Goal: Contribute content

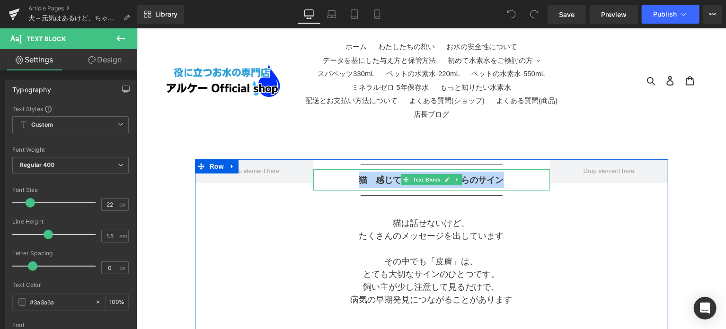
drag, startPoint x: 361, startPoint y: 180, endPoint x: 506, endPoint y: 178, distance: 145.3
click at [506, 178] on p "猫　感じてあげて！皮膚からのサイン" at bounding box center [431, 179] width 237 height 17
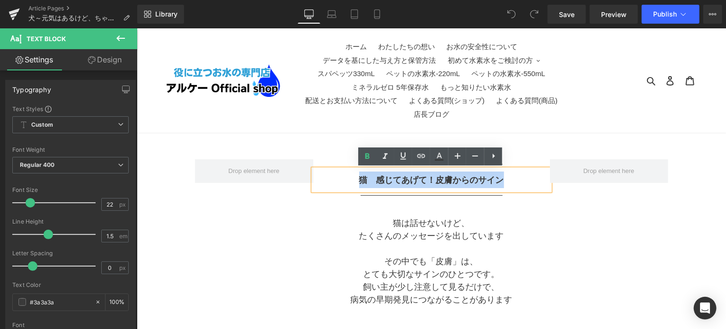
drag, startPoint x: 297, startPoint y: 293, endPoint x: 324, endPoint y: 274, distance: 33.3
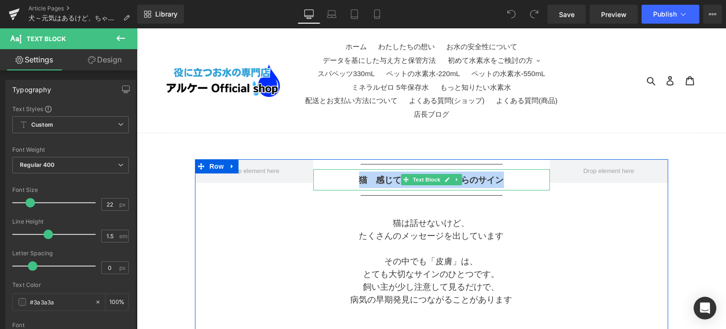
drag, startPoint x: 359, startPoint y: 180, endPoint x: 498, endPoint y: 177, distance: 139.6
click at [498, 177] on b "猫　感じてあげて！皮膚からのサイン" at bounding box center [431, 179] width 145 height 9
paste div
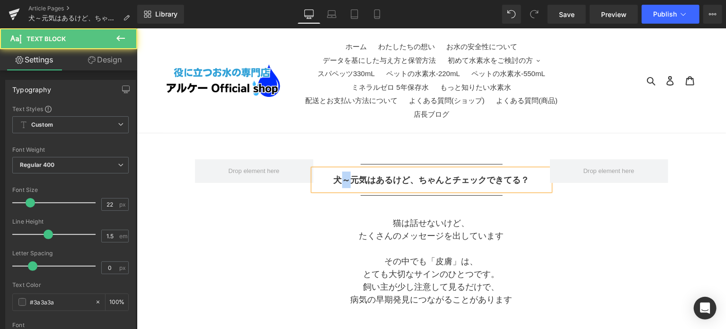
drag, startPoint x: 350, startPoint y: 179, endPoint x: 343, endPoint y: 179, distance: 7.6
click at [343, 179] on b "犬～元気はあるけど、ちゃんとチェックできてる？" at bounding box center [431, 179] width 196 height 9
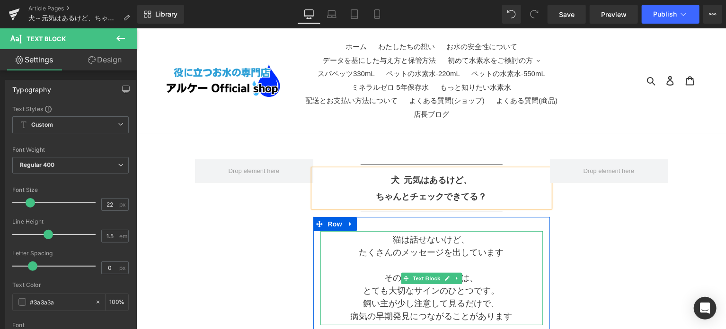
click at [533, 272] on p "その中でも「皮膚」は、" at bounding box center [431, 278] width 222 height 13
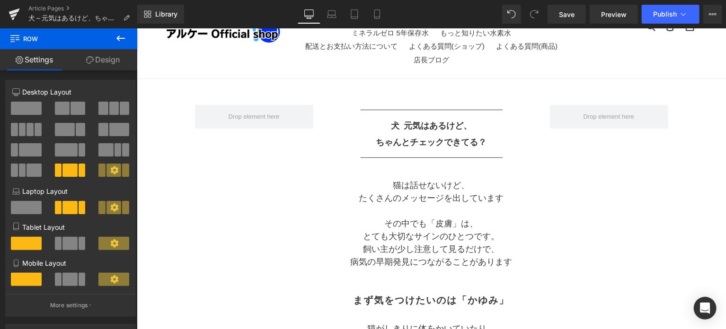
scroll to position [79, 0]
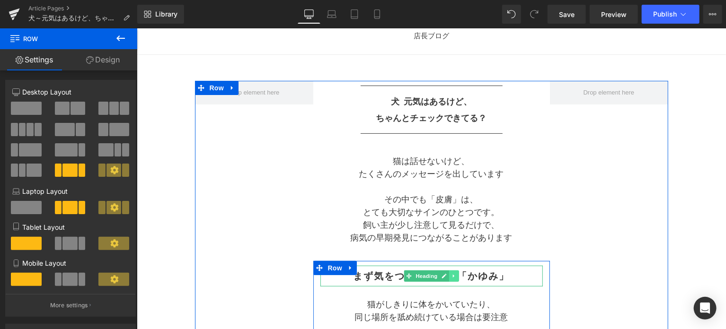
click at [451, 275] on icon at bounding box center [453, 276] width 5 height 6
click at [450, 275] on icon at bounding box center [448, 275] width 5 height 5
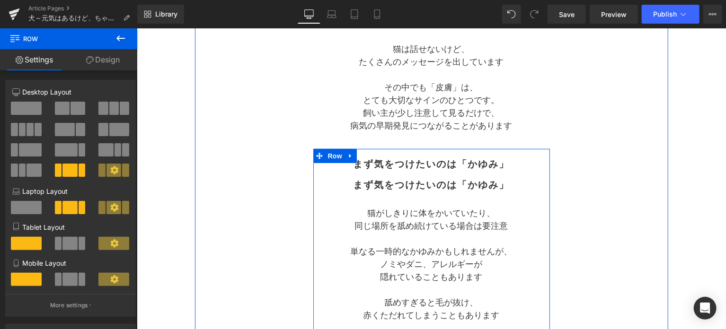
scroll to position [141, 0]
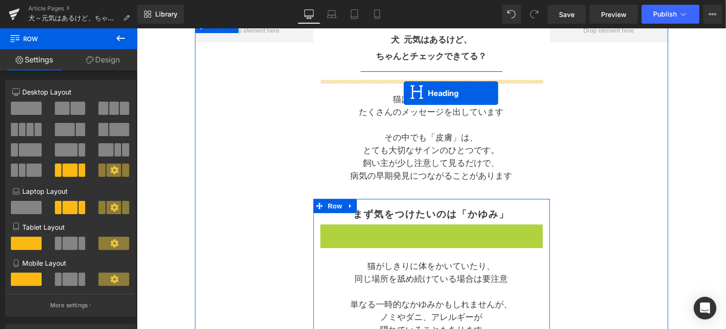
drag, startPoint x: 408, startPoint y: 237, endPoint x: 403, endPoint y: 93, distance: 143.9
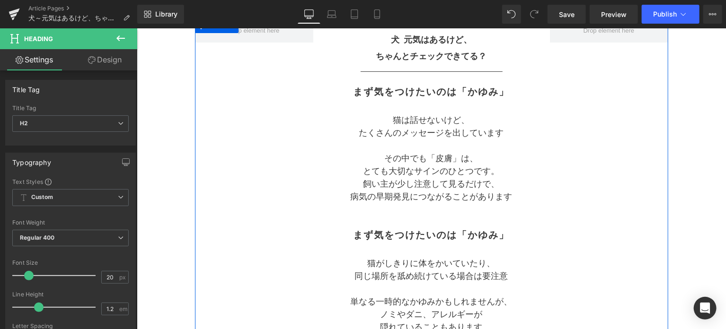
drag, startPoint x: 550, startPoint y: 298, endPoint x: 469, endPoint y: 188, distance: 136.7
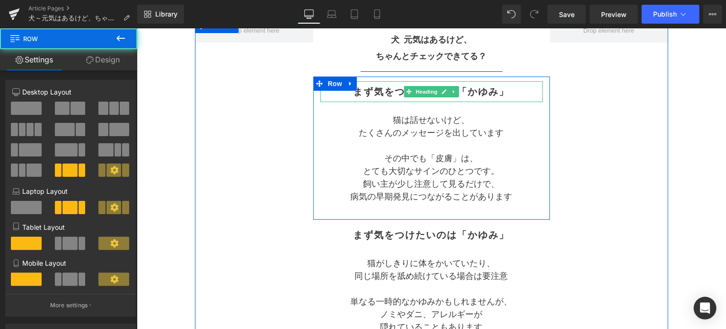
click at [368, 91] on h2 "まず気をつけたいのは「かゆみ」" at bounding box center [431, 91] width 222 height 11
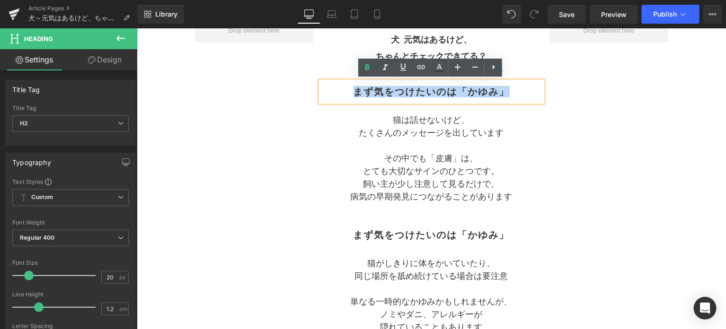
drag, startPoint x: 355, startPoint y: 92, endPoint x: 505, endPoint y: 96, distance: 150.0
click at [505, 96] on div "まず気をつけたいのは「かゆみ」" at bounding box center [431, 91] width 222 height 21
paste div
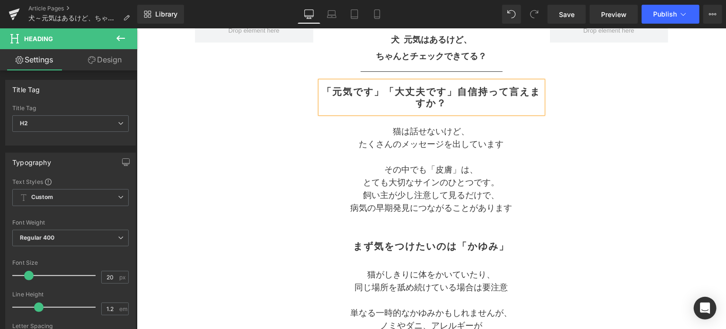
click at [449, 91] on h2 "「元気です」「大丈夫です」自信持って言えますか？" at bounding box center [431, 97] width 222 height 23
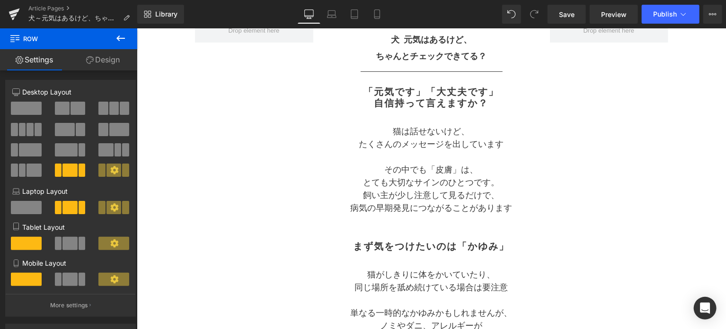
drag, startPoint x: 686, startPoint y: 186, endPoint x: 592, endPoint y: 185, distance: 93.2
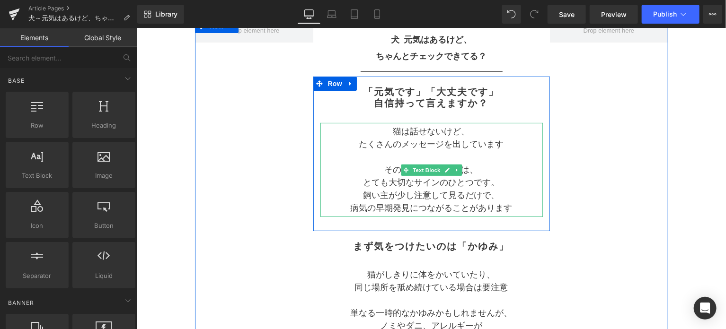
click at [502, 210] on p "病気の早期発見につながることがあります" at bounding box center [431, 208] width 222 height 13
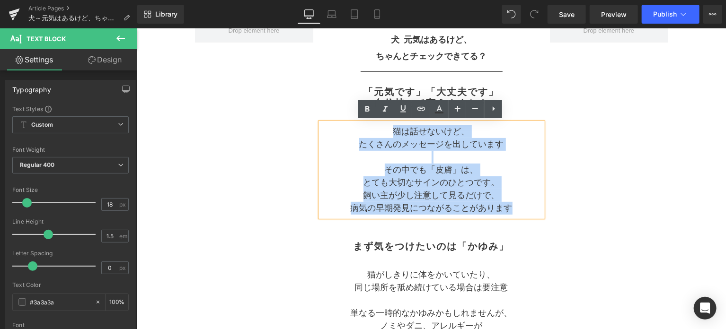
drag, startPoint x: 521, startPoint y: 205, endPoint x: 375, endPoint y: 134, distance: 161.9
click at [375, 134] on div "猫は話せないけど、 たくさんのメッセージを出しています その中でも「皮膚」は、 とても大切なサインのひとつです。 飼い主が少し注意して見るだけで、 病気の早期…" at bounding box center [431, 170] width 222 height 94
paste div
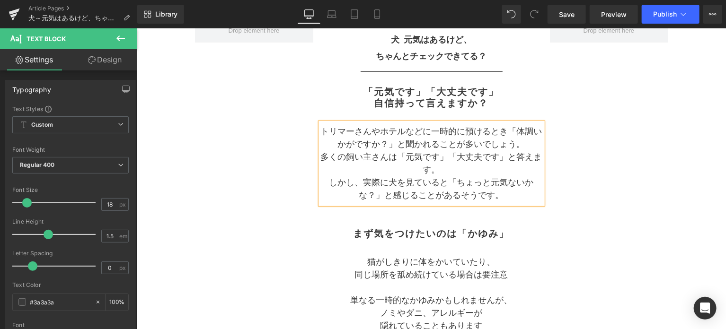
click at [431, 129] on p "トリマーさんやホテルなどに一時的に預けるとき「体調いかがですか？」と聞かれることが多いでしょう。" at bounding box center [431, 138] width 222 height 26
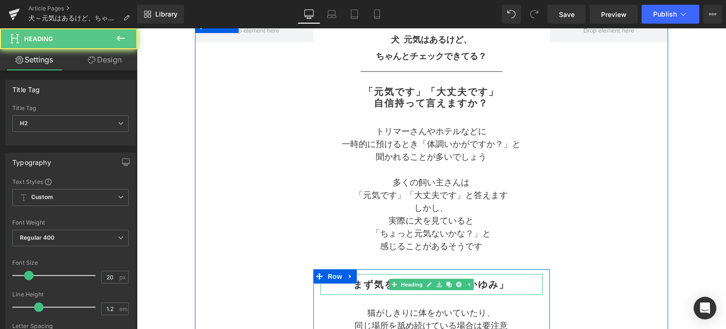
click at [502, 283] on h2 "まず気をつけたいのは「かゆみ」" at bounding box center [431, 284] width 222 height 11
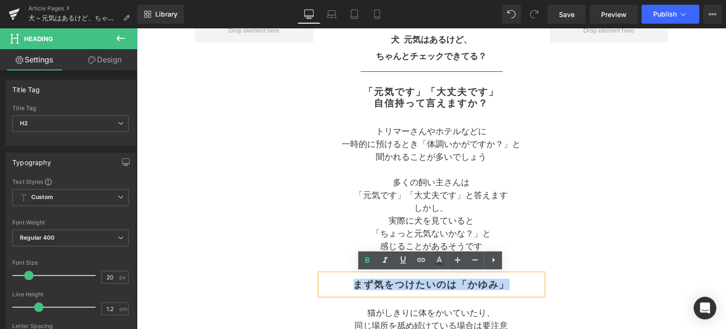
drag, startPoint x: 509, startPoint y: 284, endPoint x: 346, endPoint y: 282, distance: 162.8
click at [346, 282] on h2 "まず気をつけたいのは「かゆみ」" at bounding box center [431, 284] width 222 height 11
paste div
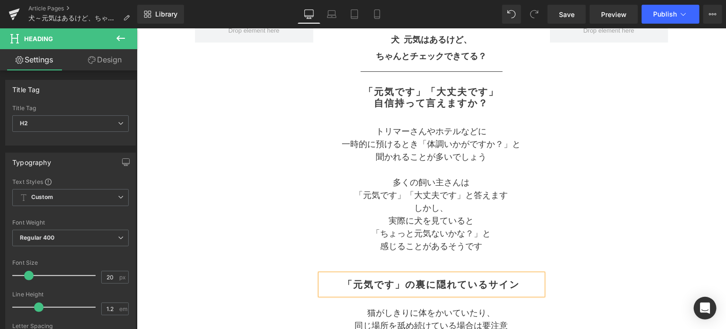
drag, startPoint x: 661, startPoint y: 202, endPoint x: 565, endPoint y: 220, distance: 97.2
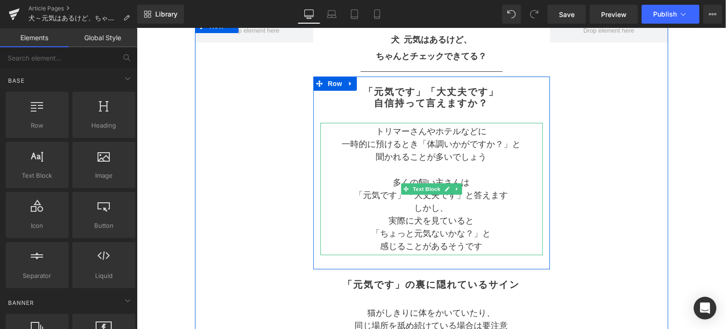
click at [493, 247] on p "感じることがあるそうです" at bounding box center [431, 246] width 222 height 13
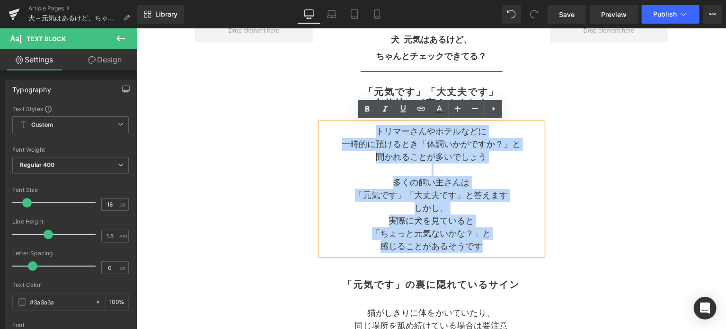
drag, startPoint x: 489, startPoint y: 245, endPoint x: 373, endPoint y: 132, distance: 161.6
click at [373, 132] on div "トリマーさんやホテルなどに 一時的に預けるとき「体調いかがですか？」と 聞かれることが多いでしょう 多くの飼い主さんは 「元気です」「大丈夫です」と答えます …" at bounding box center [431, 189] width 222 height 132
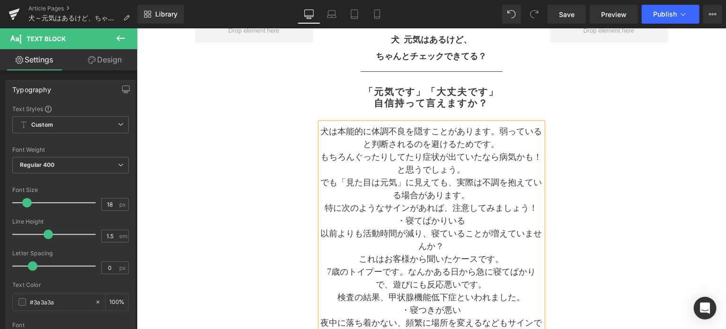
click at [498, 128] on p "犬は本能的に体調不良を隠すことがあります。弱っていると判断されるのを避けるためです。" at bounding box center [431, 138] width 222 height 26
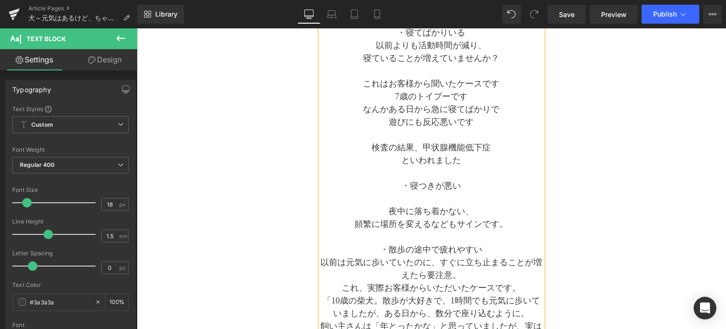
scroll to position [497, 0]
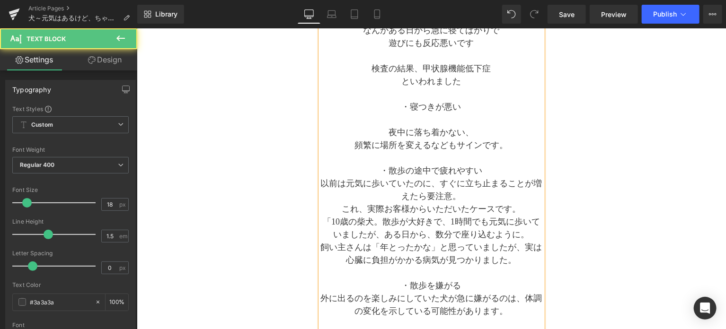
click at [437, 124] on p at bounding box center [431, 119] width 222 height 13
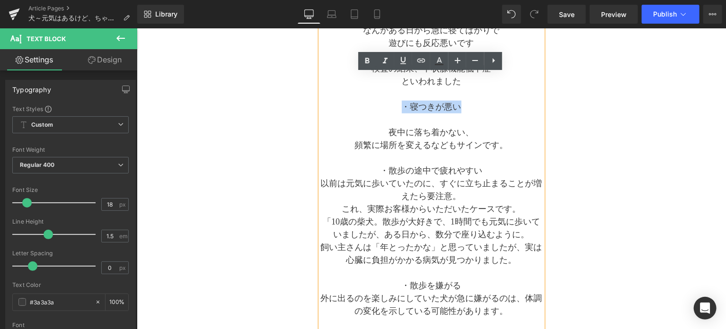
drag, startPoint x: 398, startPoint y: 107, endPoint x: 456, endPoint y: 109, distance: 57.3
click at [456, 109] on p "・寝つきが悪い" at bounding box center [431, 106] width 222 height 13
click at [479, 130] on p "夜中に落ち着かない、" at bounding box center [431, 132] width 222 height 13
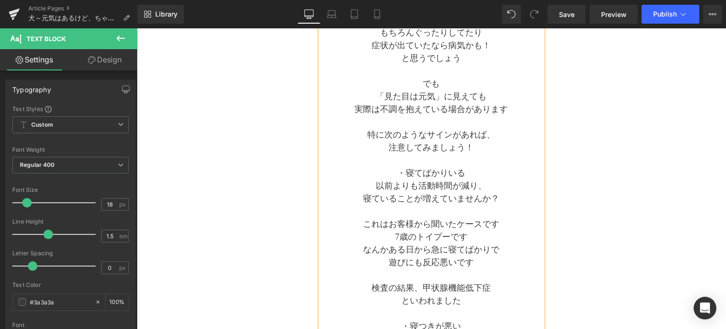
scroll to position [261, 0]
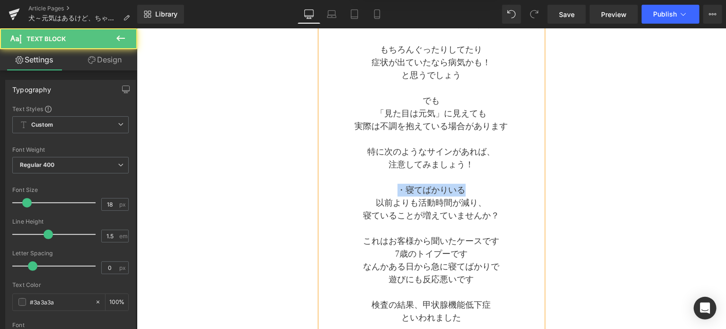
drag, startPoint x: 394, startPoint y: 191, endPoint x: 471, endPoint y: 193, distance: 76.7
click at [471, 193] on p "・寝てばかりいる" at bounding box center [431, 190] width 222 height 13
click at [427, 188] on p "・寝てばかりいる" at bounding box center [431, 190] width 222 height 13
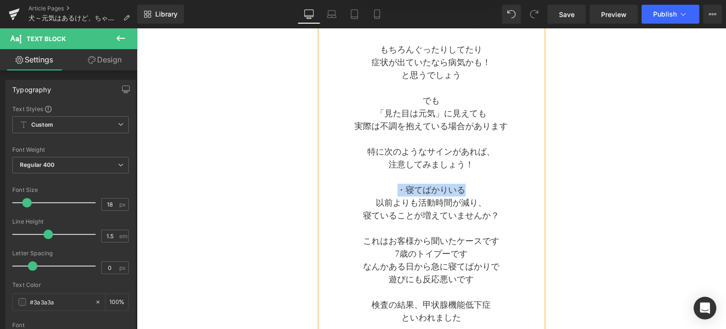
drag, startPoint x: 390, startPoint y: 189, endPoint x: 450, endPoint y: 191, distance: 60.1
click at [467, 191] on p "・寝てばかりいる" at bounding box center [431, 190] width 222 height 13
click at [428, 191] on p "・寝てばかりいる" at bounding box center [431, 190] width 222 height 13
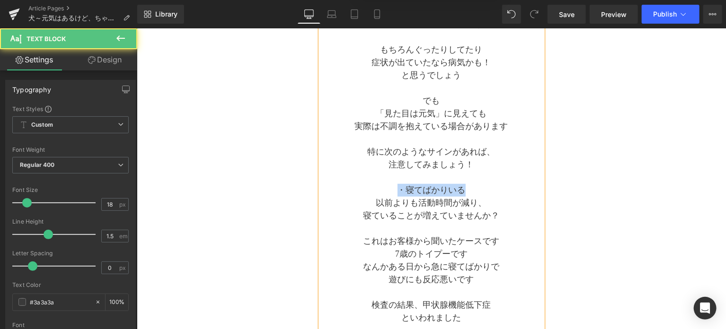
click at [503, 191] on p "・寝てばかりいる" at bounding box center [431, 190] width 222 height 13
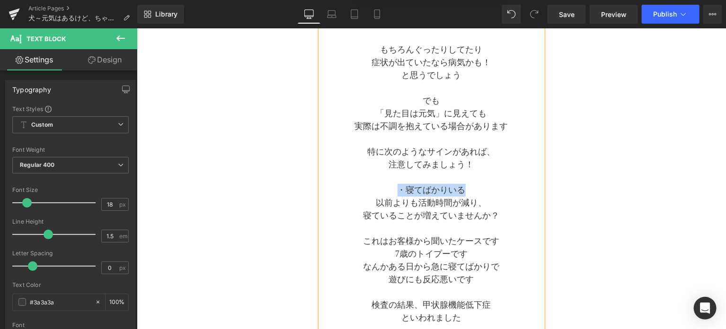
drag, startPoint x: 477, startPoint y: 191, endPoint x: 397, endPoint y: 189, distance: 80.0
click at [397, 189] on p "・寝てばかりいる" at bounding box center [431, 190] width 222 height 13
click at [506, 222] on p at bounding box center [431, 228] width 222 height 13
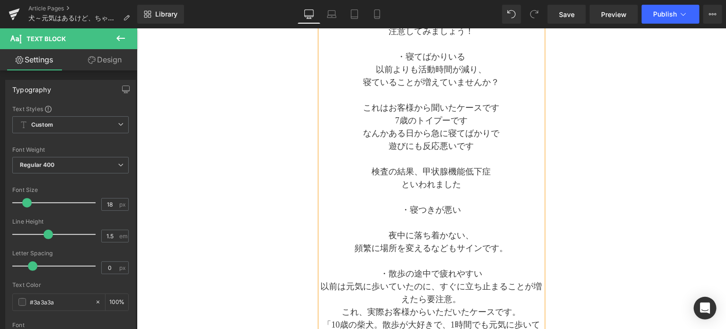
scroll to position [418, 0]
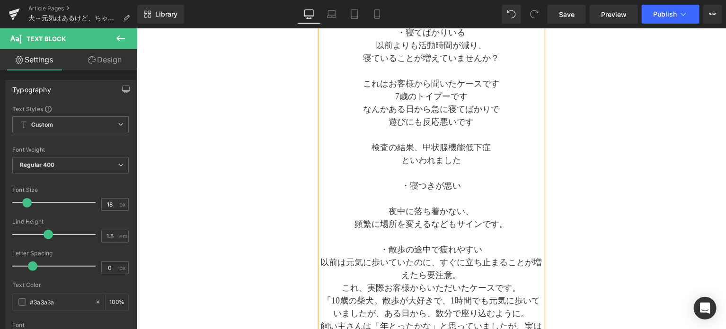
click at [507, 226] on p "頻繁に場所を変えるなどもサインです。" at bounding box center [431, 224] width 222 height 13
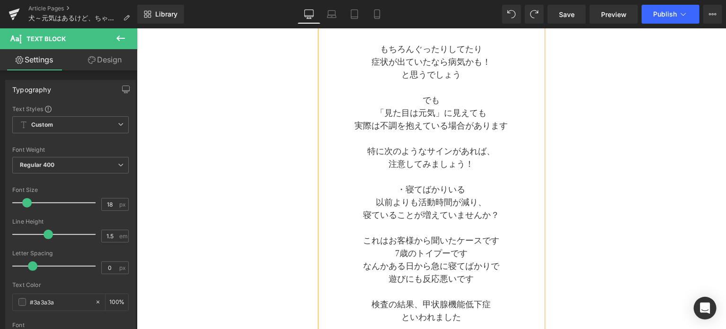
scroll to position [290, 0]
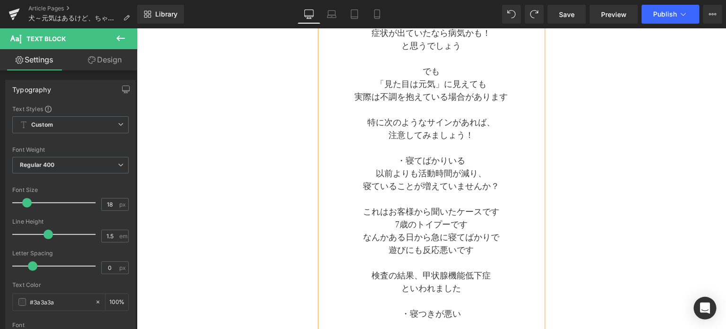
click at [466, 157] on p "・寝てばかりいる" at bounding box center [431, 160] width 222 height 13
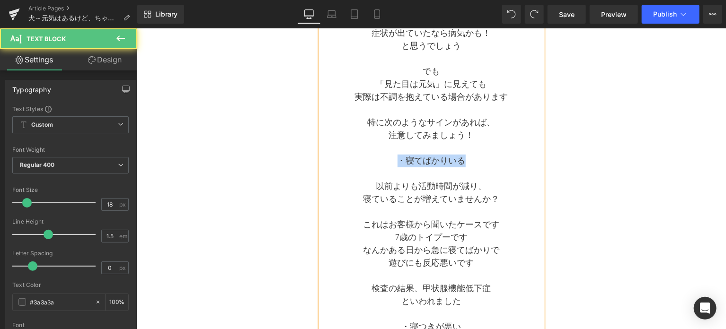
drag, startPoint x: 399, startPoint y: 159, endPoint x: 470, endPoint y: 160, distance: 71.5
click at [470, 160] on p "・寝てばかりいる" at bounding box center [431, 160] width 222 height 13
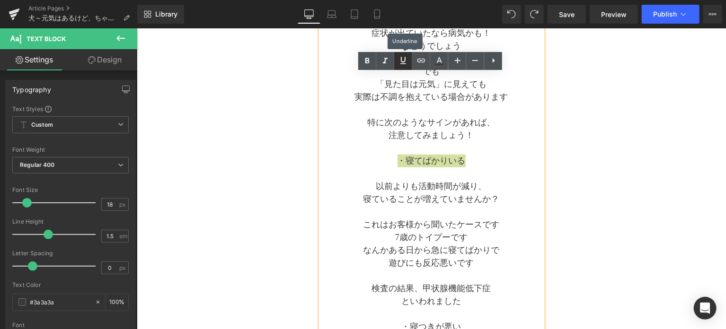
click at [404, 65] on icon at bounding box center [402, 60] width 11 height 11
click at [364, 63] on icon at bounding box center [366, 60] width 11 height 11
click at [504, 144] on p at bounding box center [431, 147] width 222 height 13
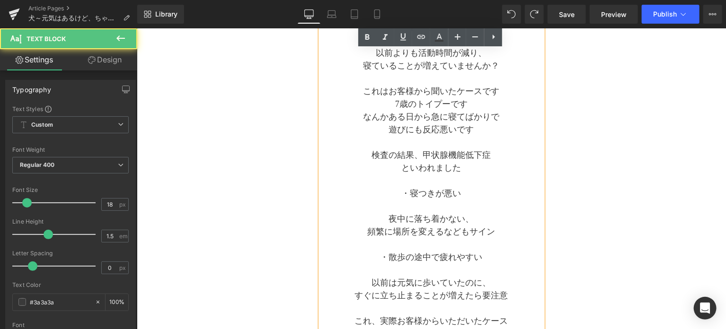
scroll to position [448, 0]
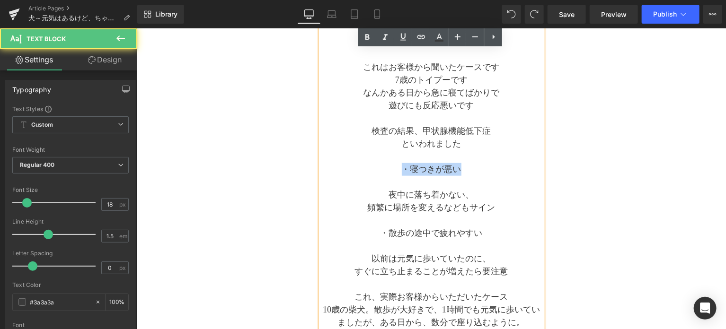
drag, startPoint x: 400, startPoint y: 168, endPoint x: 464, endPoint y: 169, distance: 63.9
click at [464, 169] on p "・寝つきが悪い" at bounding box center [431, 169] width 222 height 13
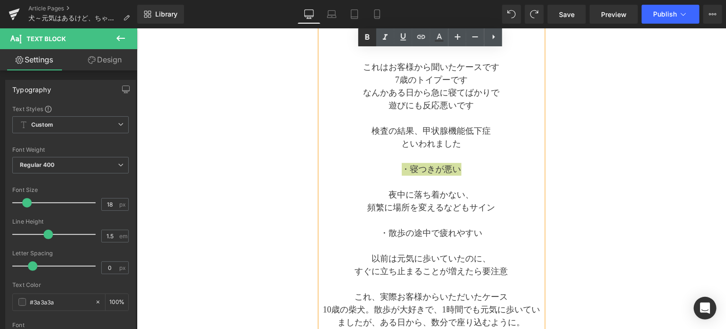
click at [368, 40] on icon at bounding box center [366, 37] width 11 height 11
click at [405, 36] on icon at bounding box center [402, 36] width 11 height 11
click at [420, 168] on strong "・寝つきが悪い" at bounding box center [431, 168] width 60 height 9
drag, startPoint x: 401, startPoint y: 167, endPoint x: 462, endPoint y: 167, distance: 61.0
click at [462, 167] on p "・寝つきが悪い" at bounding box center [431, 169] width 222 height 13
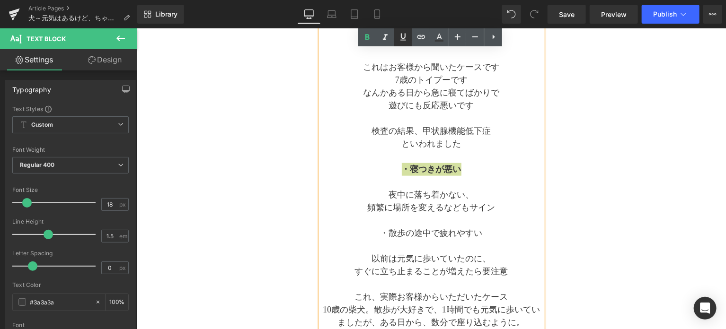
click at [405, 42] on icon at bounding box center [402, 36] width 11 height 11
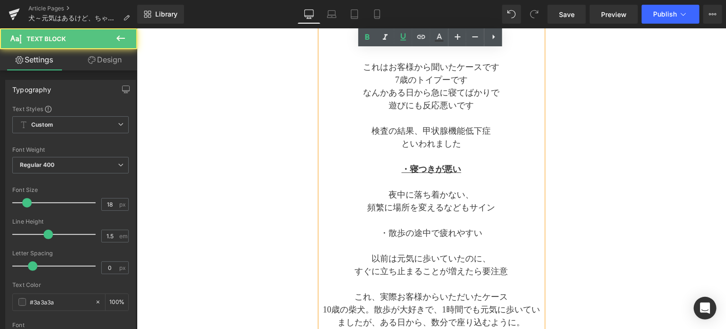
click at [487, 163] on p "・寝つきが悪い" at bounding box center [431, 169] width 222 height 13
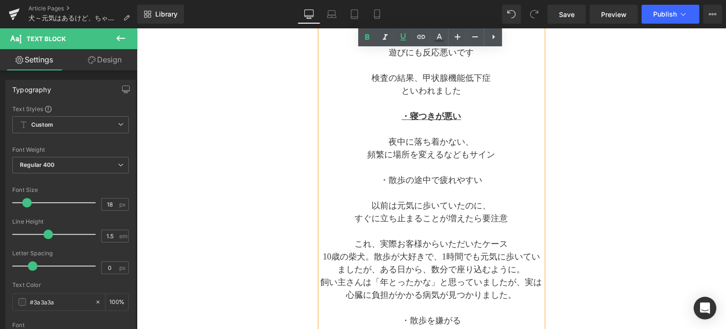
scroll to position [527, 0]
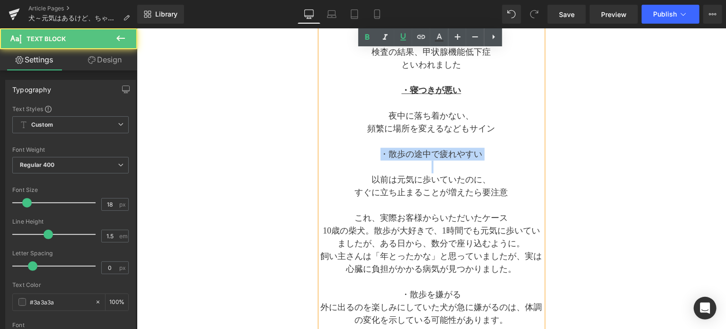
drag, startPoint x: 379, startPoint y: 154, endPoint x: 484, endPoint y: 159, distance: 104.2
click at [484, 159] on div "犬は本能的に体調不良を隠すことがあります 弱っていると判断されるのを避けるため もちろんぐったりしてたり 症状が出ていたなら病気かも！ と思うでしょう でも …" at bounding box center [431, 38] width 222 height 605
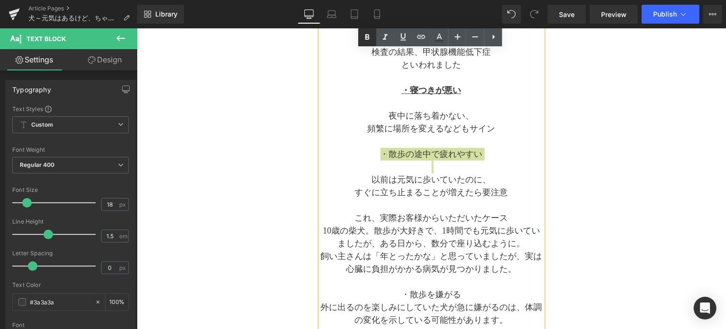
click at [369, 40] on icon at bounding box center [366, 37] width 11 height 11
drag, startPoint x: 481, startPoint y: 152, endPoint x: 377, endPoint y: 153, distance: 104.1
click at [377, 153] on p "・散歩の途中で疲れやすい" at bounding box center [431, 154] width 222 height 13
click at [402, 40] on icon at bounding box center [404, 37] width 6 height 7
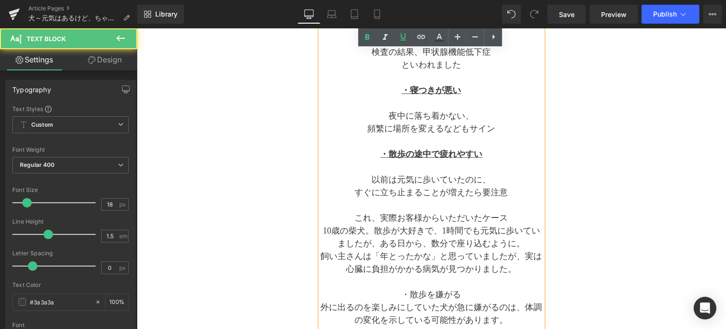
click at [438, 168] on p at bounding box center [431, 166] width 222 height 13
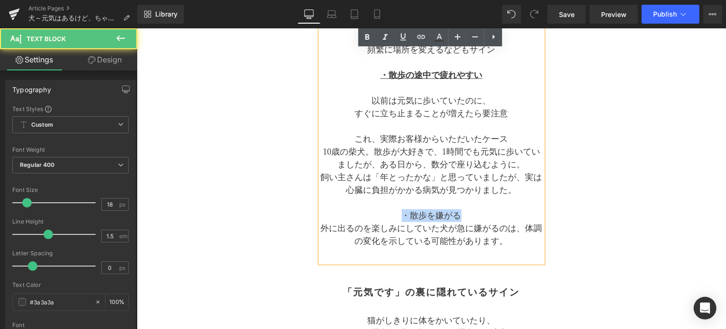
drag, startPoint x: 401, startPoint y: 216, endPoint x: 464, endPoint y: 216, distance: 62.5
click at [464, 216] on p "・散歩を嫌がる" at bounding box center [431, 215] width 222 height 13
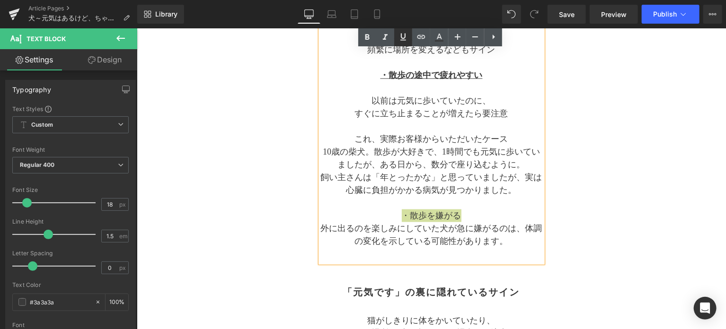
click at [401, 40] on icon at bounding box center [404, 37] width 6 height 7
click at [369, 40] on icon at bounding box center [366, 37] width 11 height 11
click at [358, 28] on link at bounding box center [367, 37] width 18 height 18
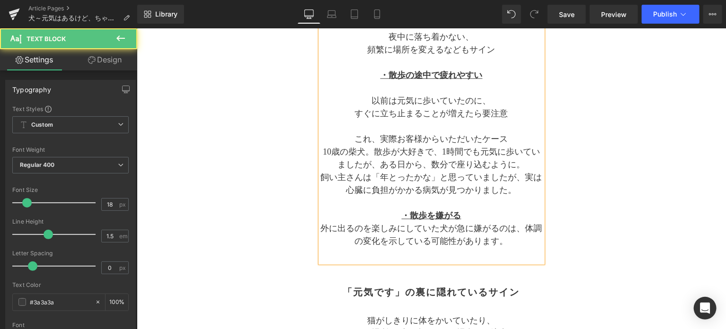
click at [461, 215] on p "・散歩を嫌がる" at bounding box center [431, 215] width 222 height 13
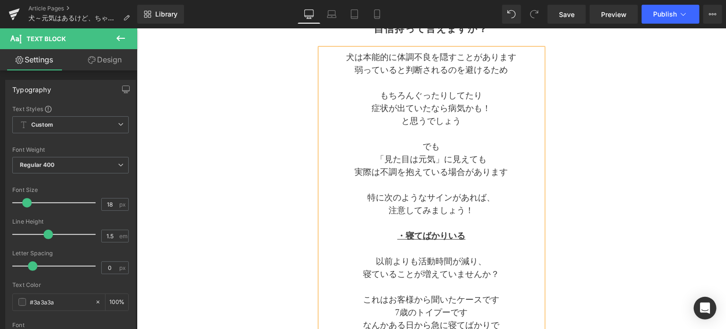
scroll to position [290, 0]
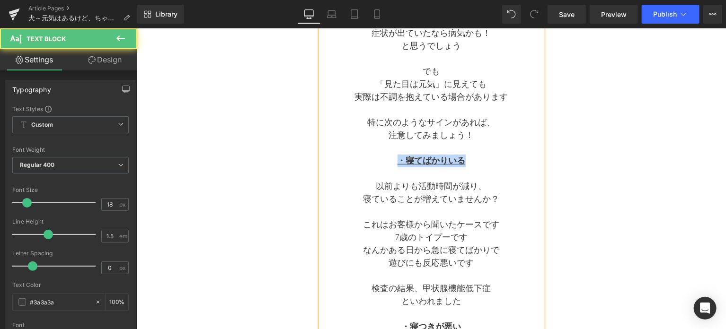
drag, startPoint x: 395, startPoint y: 159, endPoint x: 471, endPoint y: 164, distance: 76.4
click at [471, 164] on p "・寝てばかりいる" at bounding box center [431, 160] width 222 height 13
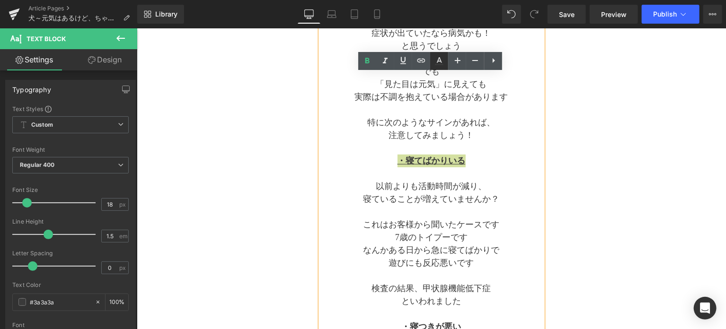
click at [439, 66] on icon at bounding box center [438, 60] width 11 height 11
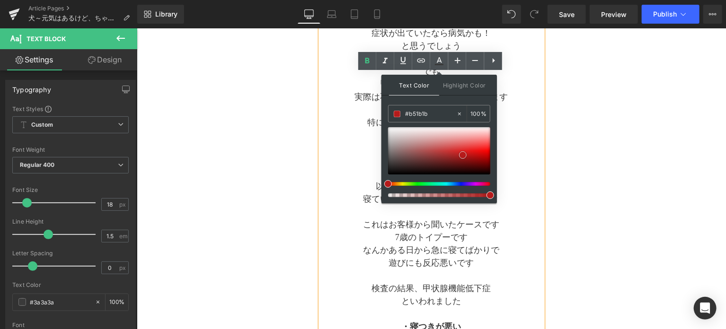
click at [463, 155] on div at bounding box center [439, 150] width 102 height 47
drag, startPoint x: 463, startPoint y: 155, endPoint x: 468, endPoint y: 150, distance: 7.7
click at [468, 150] on span at bounding box center [469, 150] width 8 height 8
drag, startPoint x: 438, startPoint y: 114, endPoint x: 405, endPoint y: 116, distance: 33.2
click at [405, 116] on input "#e32020" at bounding box center [430, 114] width 51 height 10
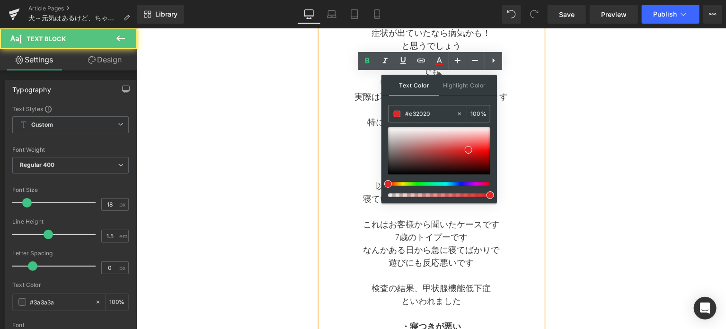
click at [516, 164] on p "・寝てばかりいる" at bounding box center [431, 160] width 222 height 13
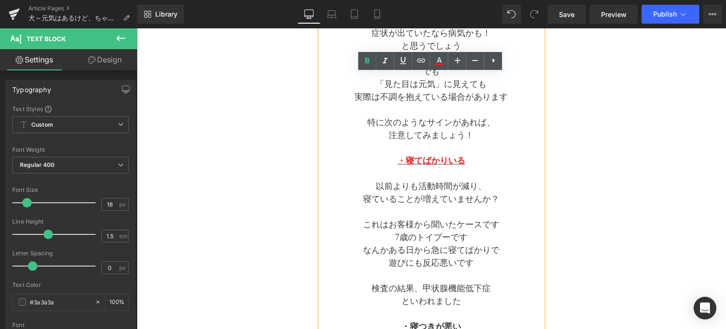
scroll to position [369, 0]
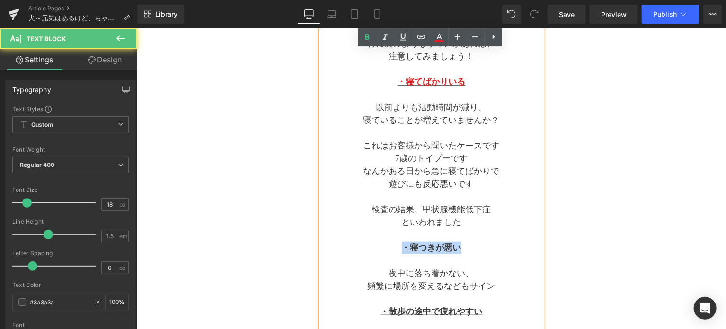
drag, startPoint x: 396, startPoint y: 245, endPoint x: 463, endPoint y: 248, distance: 67.3
click at [463, 248] on p "・寝つきが悪い" at bounding box center [431, 247] width 222 height 13
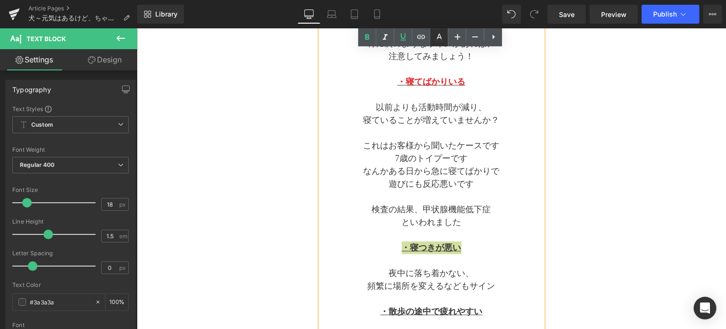
click at [443, 39] on icon at bounding box center [438, 37] width 11 height 11
type input "#3a3a3a"
type input "100"
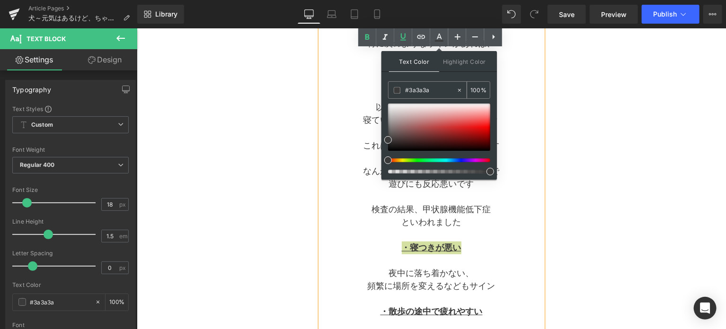
click at [463, 91] on div at bounding box center [461, 90] width 11 height 17
type input "none"
type input "0"
drag, startPoint x: 429, startPoint y: 91, endPoint x: 397, endPoint y: 95, distance: 32.4
click at [397, 95] on div "none" at bounding box center [422, 90] width 68 height 17
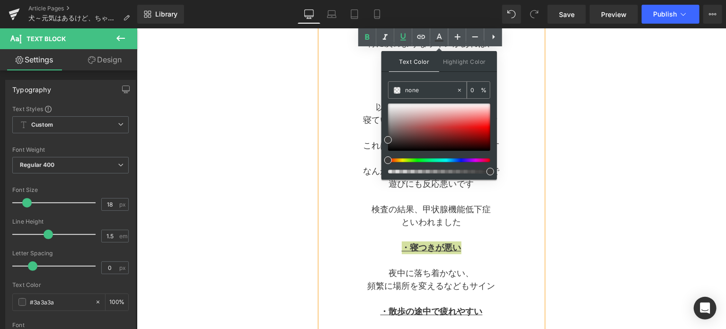
paste input "#e32020"
type input "#e32020"
type input "100"
click at [467, 128] on span at bounding box center [468, 127] width 8 height 8
click at [490, 225] on p "といわれました" at bounding box center [431, 222] width 222 height 13
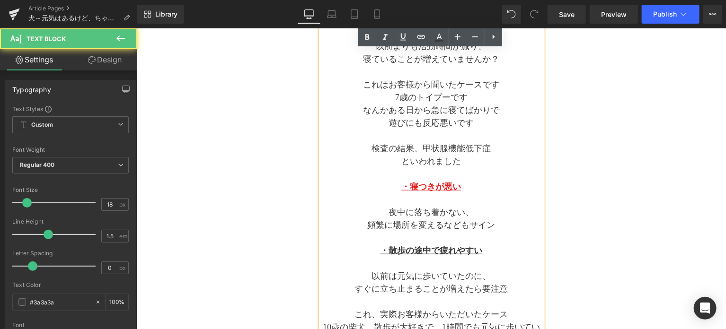
scroll to position [448, 0]
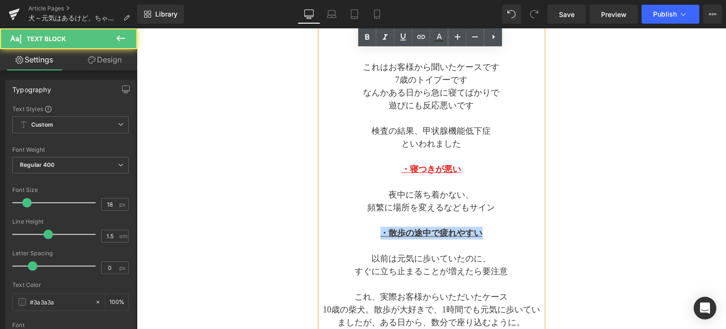
drag, startPoint x: 485, startPoint y: 231, endPoint x: 374, endPoint y: 233, distance: 111.2
click at [374, 233] on p "・散歩の途中で疲れやすい" at bounding box center [431, 233] width 222 height 13
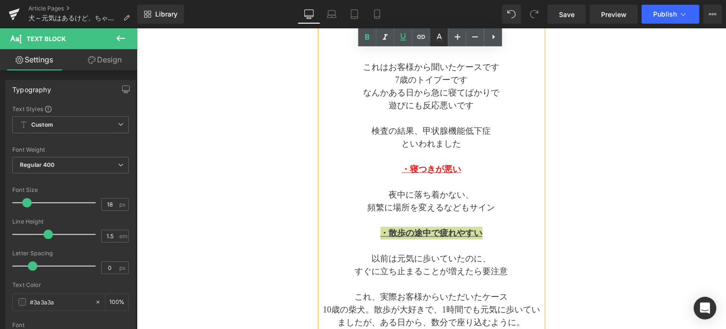
click at [439, 43] on icon at bounding box center [438, 37] width 11 height 11
type input "#3a3a3a"
type input "100"
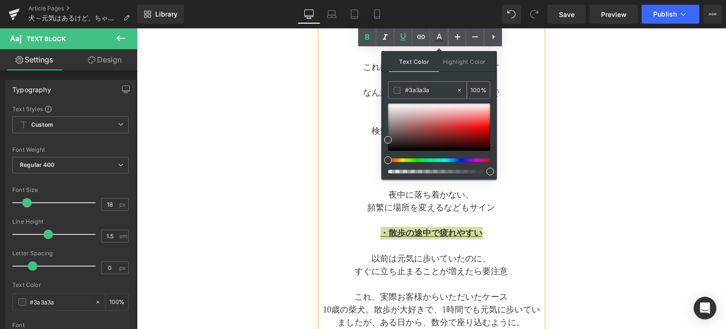
drag, startPoint x: 444, startPoint y: 90, endPoint x: 393, endPoint y: 89, distance: 51.1
click at [393, 89] on div "#3a3a3a" at bounding box center [422, 90] width 68 height 17
paste input "e32020"
type input "#e32020"
click at [467, 126] on span at bounding box center [468, 127] width 8 height 8
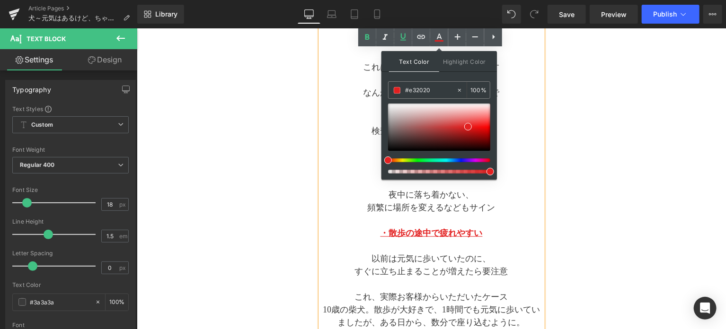
click at [504, 206] on p "頻繁に場所を変えるなどもサイン" at bounding box center [431, 207] width 222 height 13
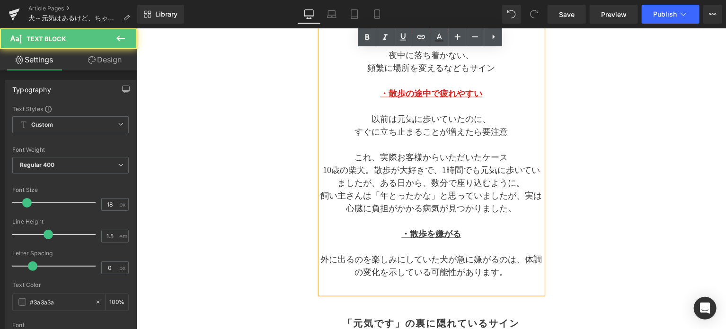
scroll to position [606, 0]
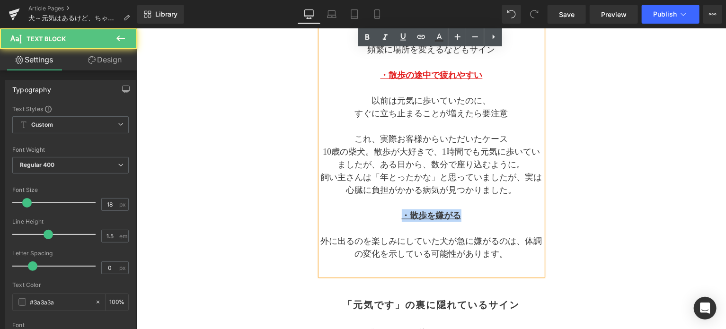
drag, startPoint x: 479, startPoint y: 214, endPoint x: 395, endPoint y: 214, distance: 83.7
click at [395, 214] on p "・散歩を嫌がる" at bounding box center [431, 215] width 222 height 13
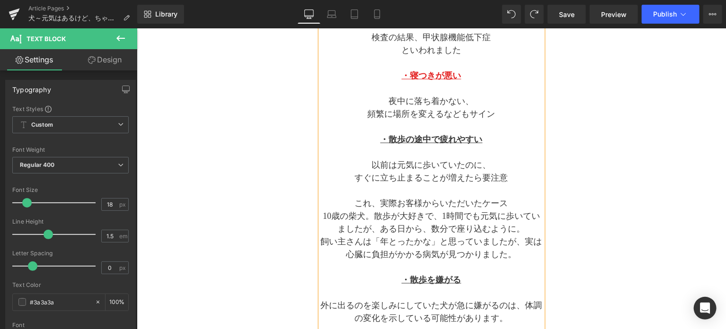
scroll to position [527, 0]
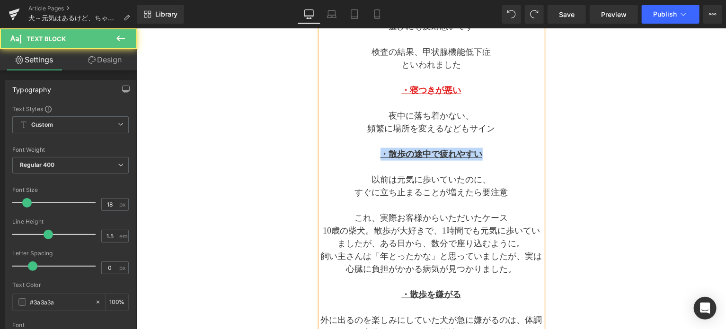
drag, startPoint x: 379, startPoint y: 152, endPoint x: 496, endPoint y: 157, distance: 117.4
click at [496, 157] on p "・散歩の途中で疲れやすい" at bounding box center [431, 154] width 222 height 13
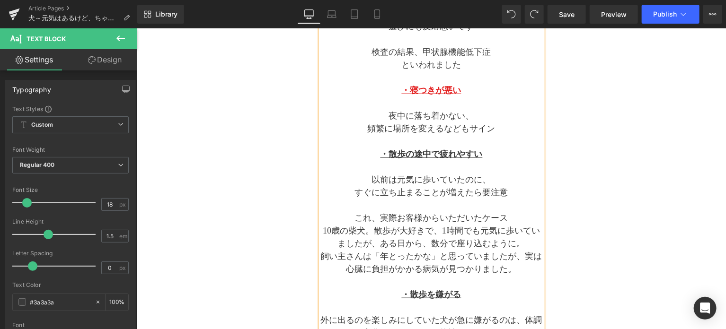
click at [458, 175] on p "以前は元気に歩いていたのに、" at bounding box center [431, 179] width 222 height 13
drag, startPoint x: 460, startPoint y: 296, endPoint x: 377, endPoint y: 295, distance: 83.8
click at [377, 295] on p "・散歩を嫌がる" at bounding box center [431, 294] width 222 height 13
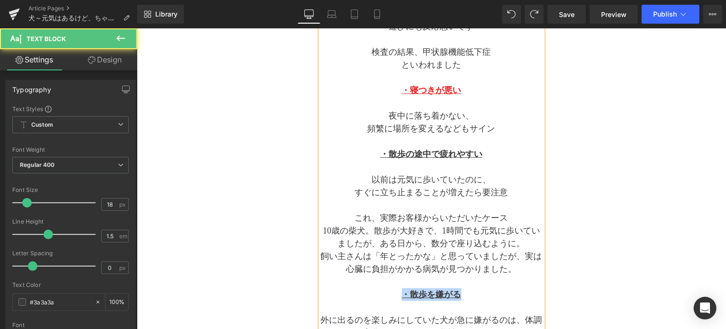
click at [427, 292] on strong "・散歩を嫌がる" at bounding box center [431, 294] width 60 height 9
click at [458, 293] on strong "・散歩を嫌がる" at bounding box center [431, 294] width 60 height 9
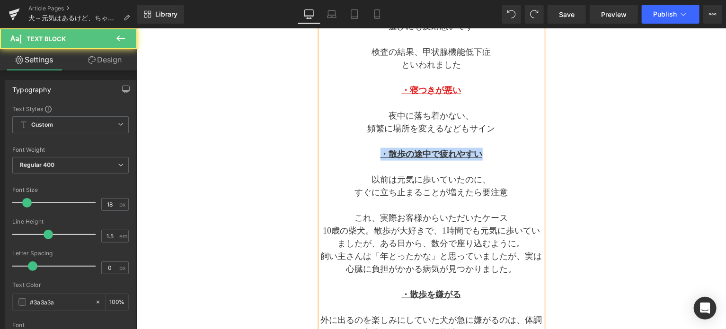
drag, startPoint x: 381, startPoint y: 153, endPoint x: 490, endPoint y: 155, distance: 109.3
click at [490, 155] on p "・散歩の途中で疲れやすい" at bounding box center [431, 154] width 222 height 13
click at [492, 157] on p "・散歩の途中で疲れやすい" at bounding box center [431, 154] width 222 height 13
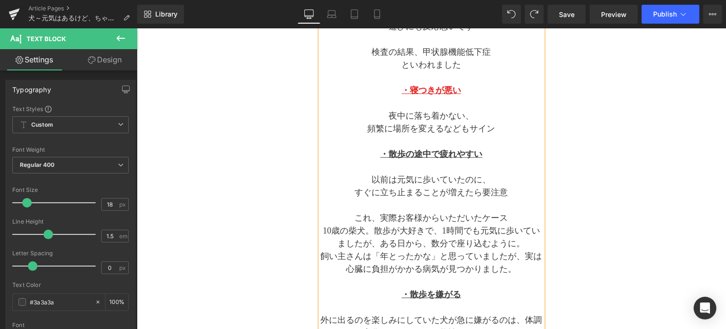
click at [476, 176] on p "以前は元気に歩いていたのに、" at bounding box center [431, 179] width 222 height 13
click at [467, 187] on p "すぐに立ち止まることが増えたら要注意" at bounding box center [431, 192] width 222 height 13
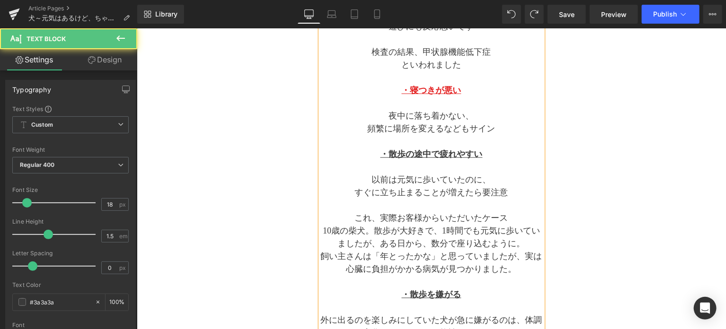
click at [490, 182] on p "以前は元気に歩いていたのに、" at bounding box center [431, 179] width 222 height 13
click at [481, 115] on p "夜中に落ち着かない、" at bounding box center [431, 115] width 222 height 13
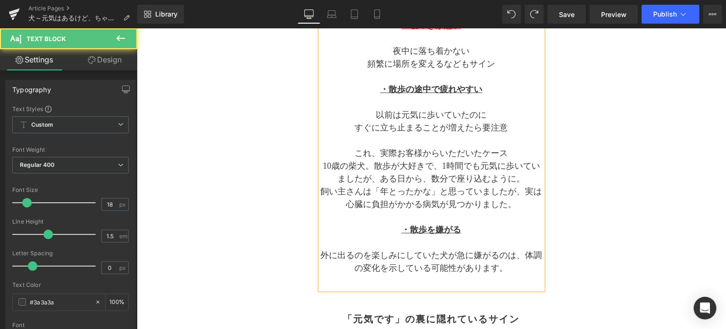
scroll to position [606, 0]
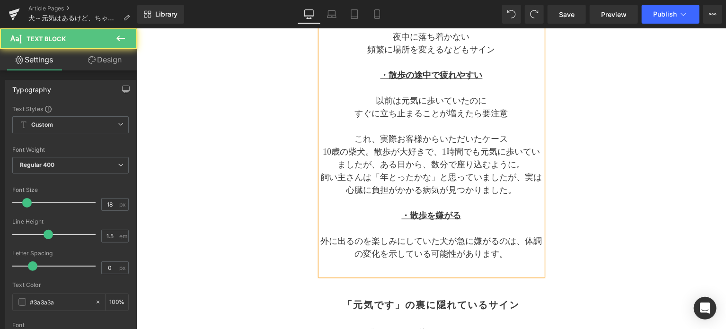
click at [440, 151] on p "10歳の柴犬。散歩が大好きで、1時間でも元気に歩いていましたが、ある日から、数分で座り込むように。" at bounding box center [431, 158] width 222 height 26
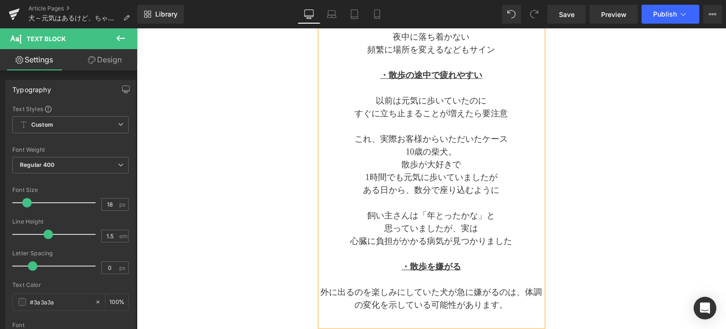
scroll to position [684, 0]
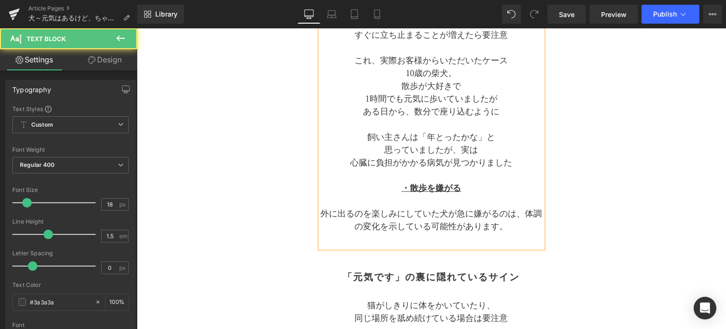
click at [456, 74] on p "10歳の柴犬。" at bounding box center [431, 73] width 222 height 13
click at [445, 212] on p "外に出るのを楽しみにしていた犬が急に嫌がるのは、体調の変化を示している可能性があります。" at bounding box center [431, 220] width 222 height 26
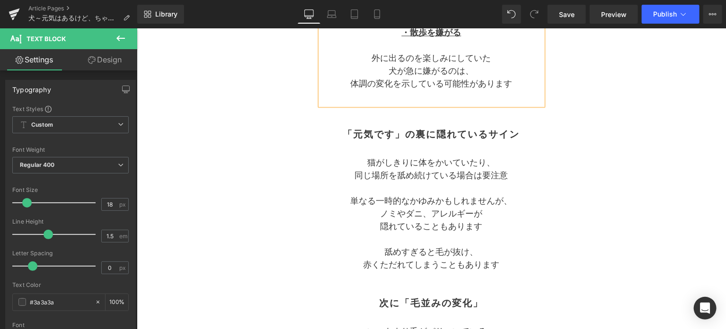
scroll to position [1000, 0]
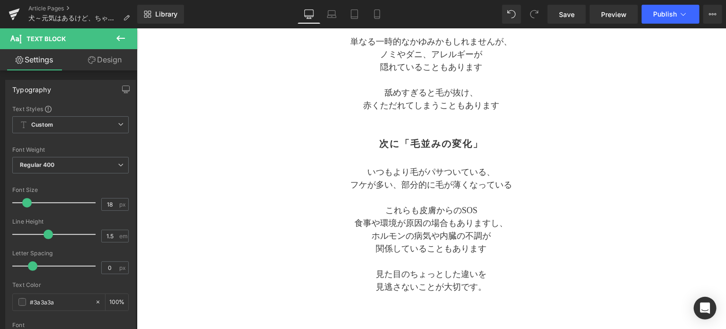
click at [581, 300] on div "Separator 犬 元気はあるけど、 ちゃんとチェックできてる？ Text Block Separator 「元気です」「大丈夫です」 自信持って言えます…" at bounding box center [430, 93] width 473 height 1869
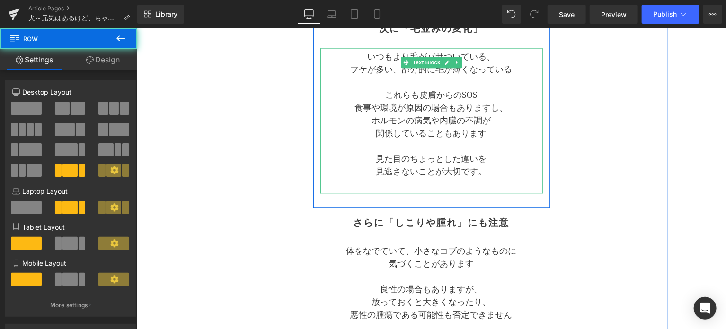
scroll to position [1157, 0]
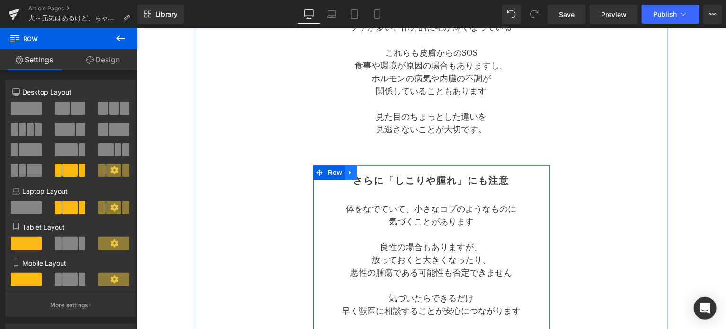
click at [349, 170] on icon at bounding box center [350, 172] width 2 height 4
click at [369, 172] on link at bounding box center [375, 172] width 12 height 14
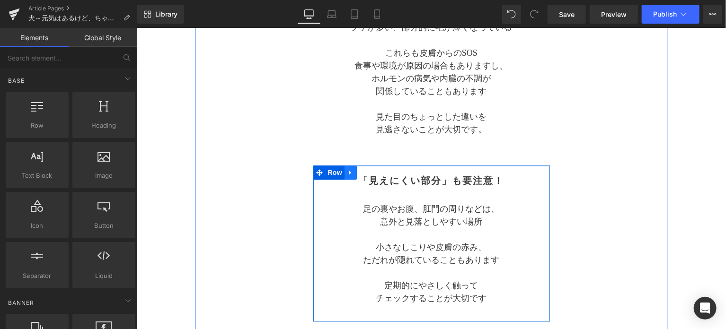
click at [349, 172] on icon at bounding box center [350, 172] width 2 height 4
click at [371, 173] on icon at bounding box center [374, 172] width 7 height 7
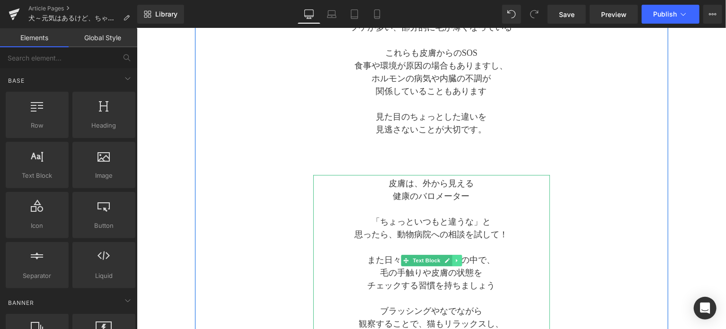
click at [454, 260] on icon at bounding box center [456, 260] width 5 height 6
click at [458, 260] on icon at bounding box center [460, 259] width 5 height 5
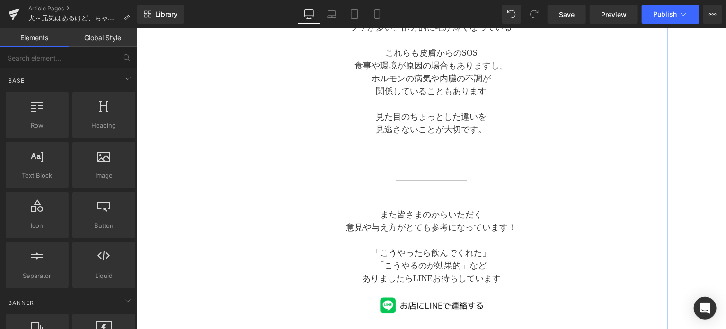
click at [136, 28] on div at bounding box center [136, 28] width 0 height 0
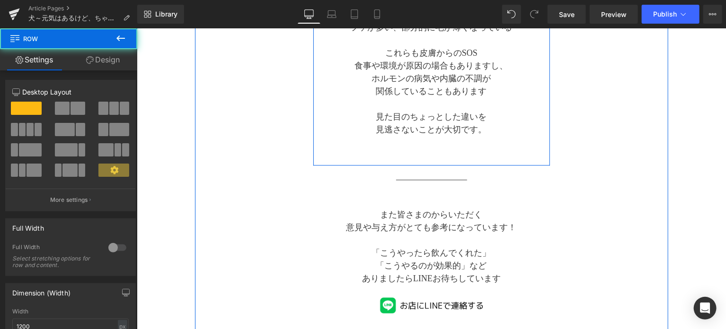
click at [450, 150] on div "次に「毛並みの変化」 Heading いつもより毛がパサついている、 フケが多い、部分的に毛が薄くなっている これらも皮膚からのSOS 食事や環境が原因の場合…" at bounding box center [431, 67] width 237 height 185
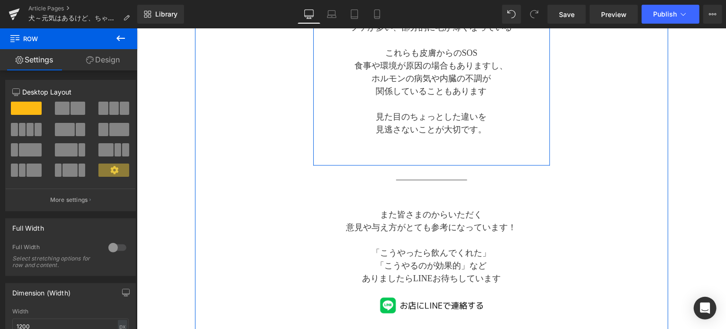
click at [433, 139] on p at bounding box center [431, 142] width 222 height 13
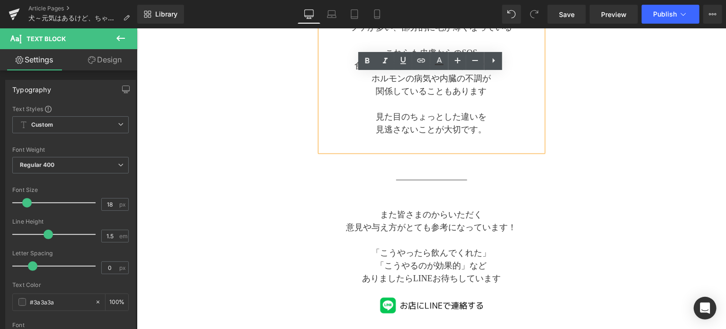
click at [433, 143] on p at bounding box center [431, 142] width 222 height 13
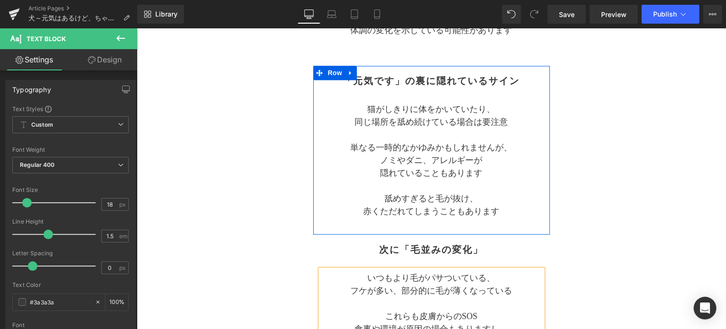
scroll to position [921, 0]
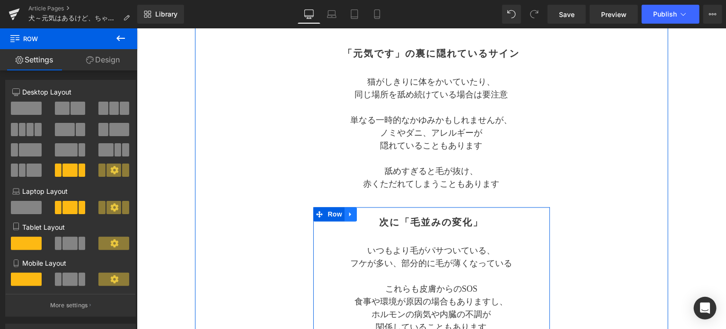
click at [350, 215] on icon at bounding box center [350, 214] width 7 height 7
click at [371, 215] on icon at bounding box center [374, 214] width 7 height 7
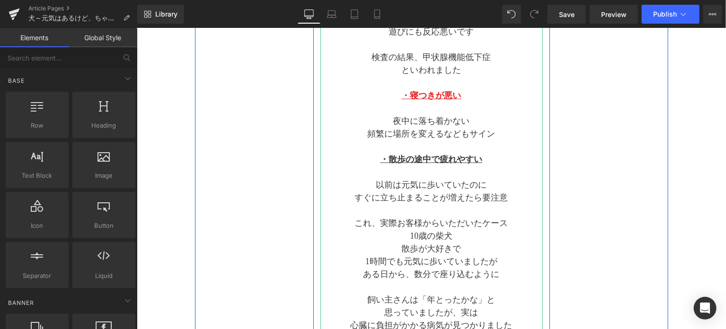
scroll to position [527, 0]
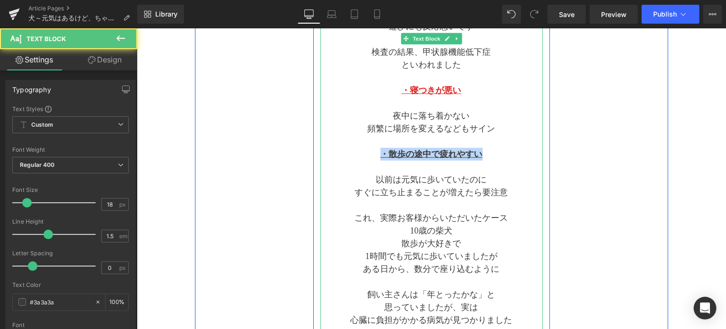
drag, startPoint x: 418, startPoint y: 154, endPoint x: 488, endPoint y: 154, distance: 70.0
click at [488, 154] on p "・散歩の途中で疲れやすい" at bounding box center [431, 154] width 222 height 13
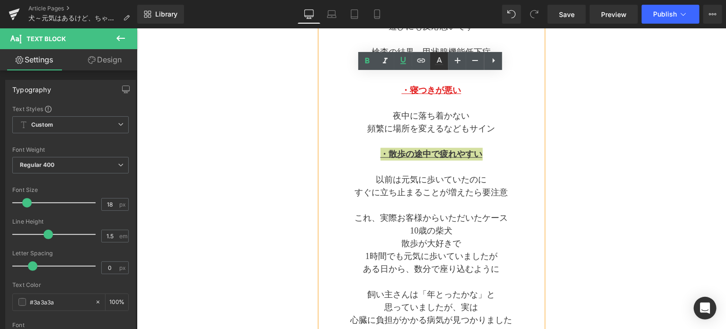
click at [437, 63] on icon at bounding box center [438, 60] width 11 height 11
type input "#3a3a3a"
type input "100"
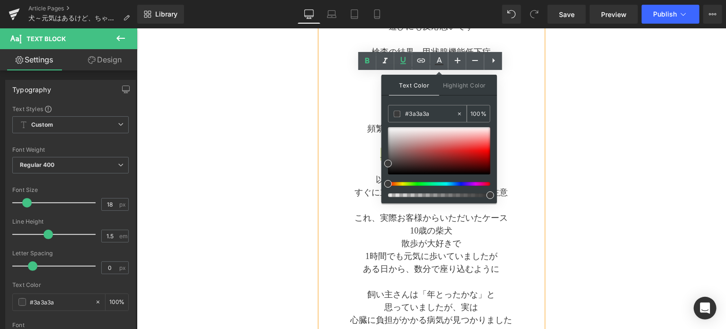
drag, startPoint x: 440, startPoint y: 117, endPoint x: 395, endPoint y: 116, distance: 44.5
click at [395, 116] on div "#3a3a3a" at bounding box center [422, 114] width 68 height 17
paste input "e32020"
click at [468, 150] on span at bounding box center [468, 151] width 8 height 8
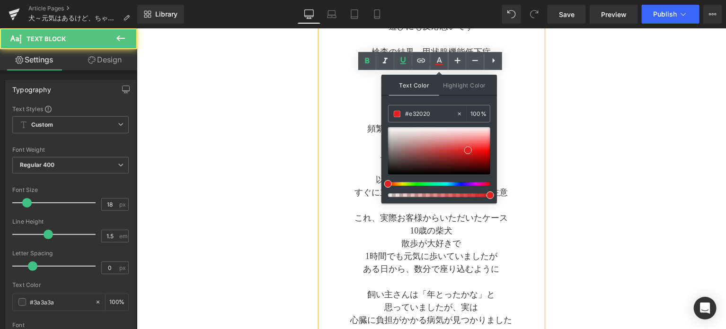
click at [519, 174] on p "以前は元気に歩いていたのに" at bounding box center [431, 179] width 222 height 13
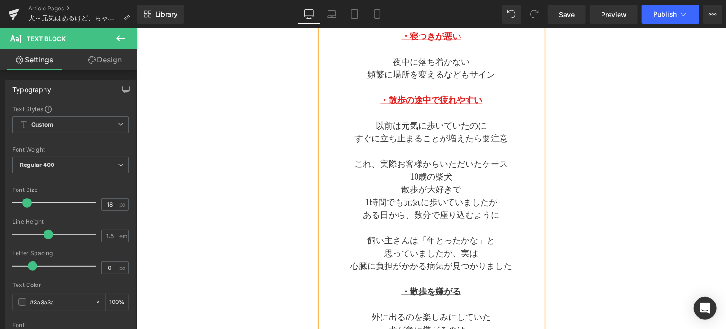
scroll to position [606, 0]
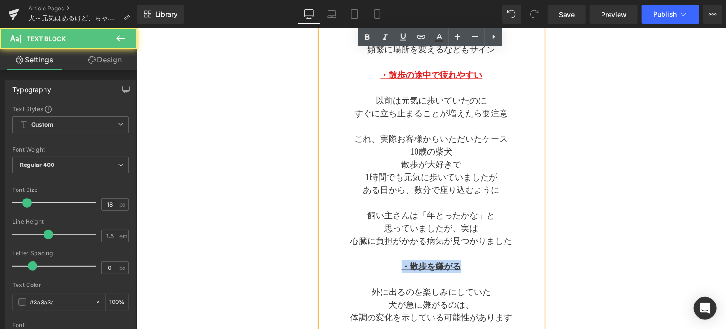
drag, startPoint x: 466, startPoint y: 266, endPoint x: 390, endPoint y: 267, distance: 75.2
click at [390, 267] on p "・散歩を嫌がる" at bounding box center [431, 266] width 222 height 13
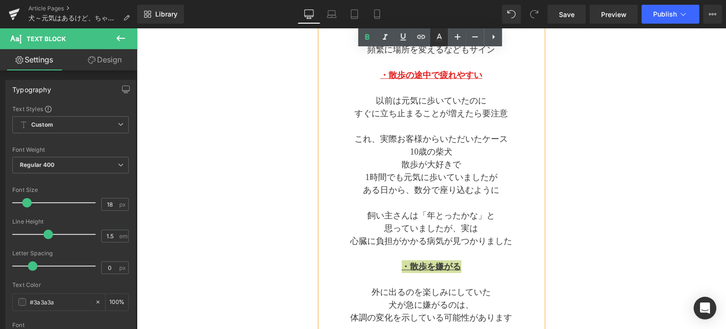
click at [440, 42] on icon at bounding box center [438, 37] width 11 height 11
type input "#3a3a3a"
type input "100"
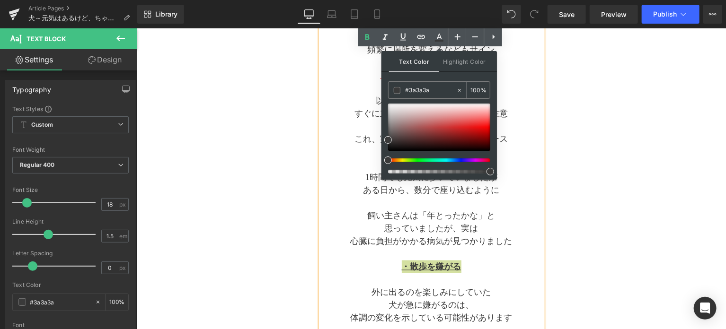
drag, startPoint x: 433, startPoint y: 92, endPoint x: 397, endPoint y: 91, distance: 35.5
click at [397, 91] on div "#3a3a3a" at bounding box center [422, 90] width 68 height 17
paste input "e32020"
type input "#e32020"
click at [467, 126] on span at bounding box center [468, 127] width 8 height 8
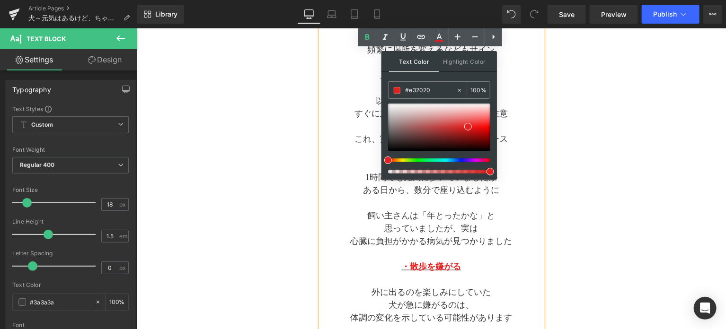
click at [515, 145] on p "10歳の柴犬" at bounding box center [431, 151] width 222 height 13
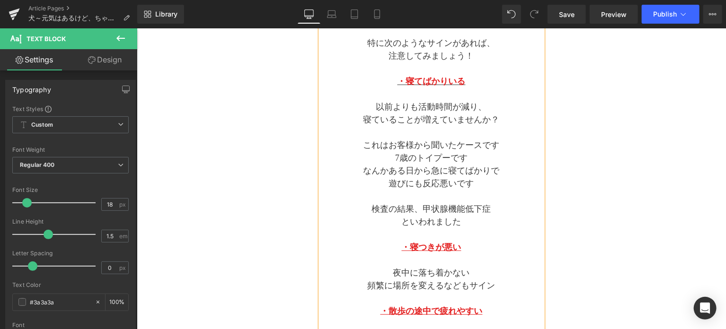
scroll to position [290, 0]
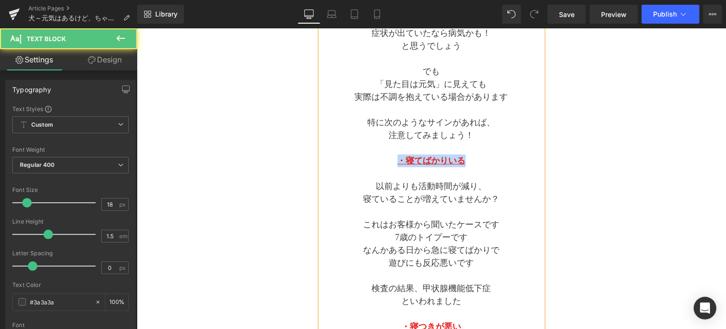
drag, startPoint x: 478, startPoint y: 162, endPoint x: 374, endPoint y: 159, distance: 103.7
click at [374, 159] on p "・寝てばかりいる" at bounding box center [431, 160] width 222 height 13
click at [488, 176] on p at bounding box center [431, 173] width 222 height 13
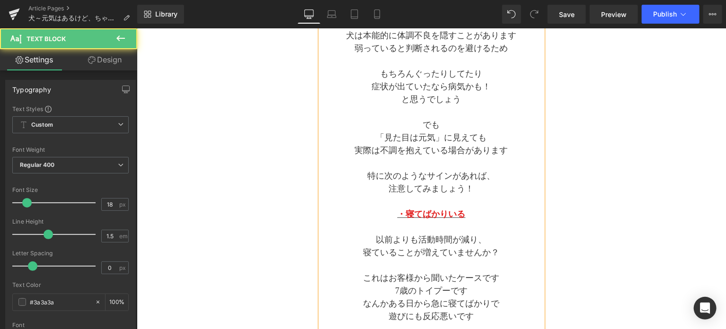
scroll to position [211, 0]
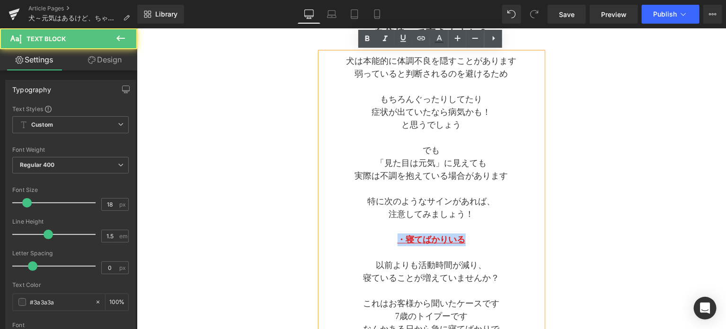
drag, startPoint x: 468, startPoint y: 237, endPoint x: 380, endPoint y: 236, distance: 88.0
click at [380, 236] on p "・寝てばかりいる" at bounding box center [431, 239] width 222 height 13
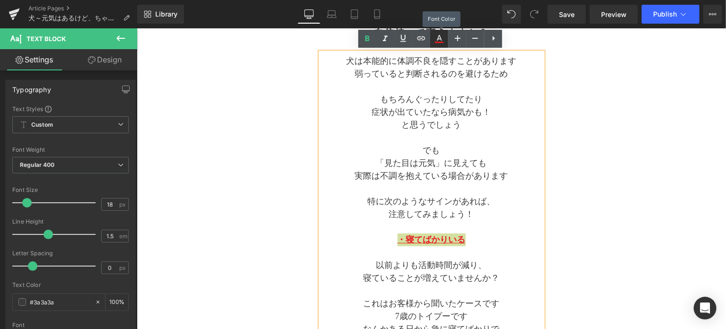
click at [438, 44] on icon at bounding box center [438, 38] width 11 height 11
type input "100"
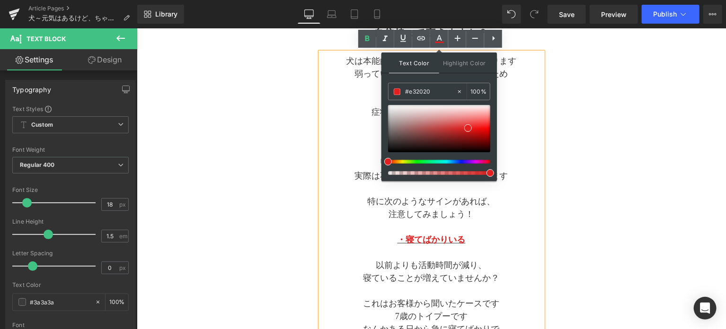
click at [504, 215] on p "注意してみましょう！" at bounding box center [431, 214] width 222 height 13
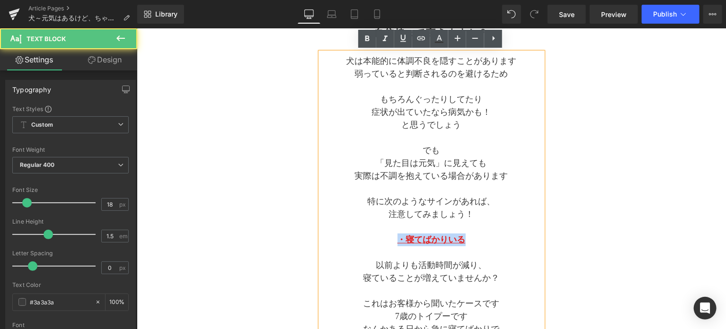
drag, startPoint x: 475, startPoint y: 239, endPoint x: 375, endPoint y: 239, distance: 99.8
click at [375, 239] on p "・寝てばかりいる" at bounding box center [431, 239] width 222 height 13
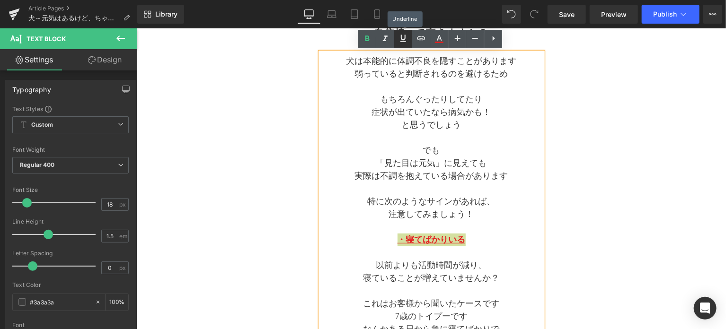
click at [401, 43] on icon at bounding box center [402, 38] width 11 height 11
click at [494, 171] on p "実際は不調を抱えている場合があります" at bounding box center [431, 175] width 222 height 13
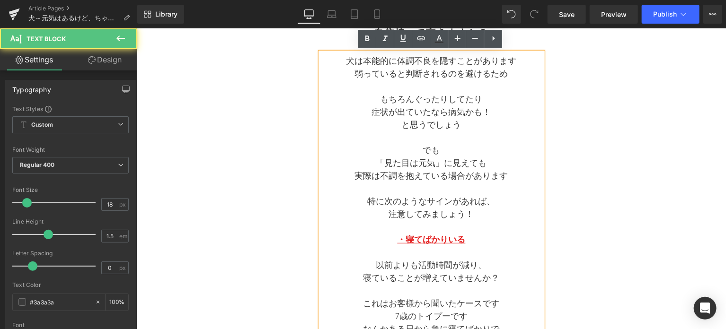
scroll to position [132, 0]
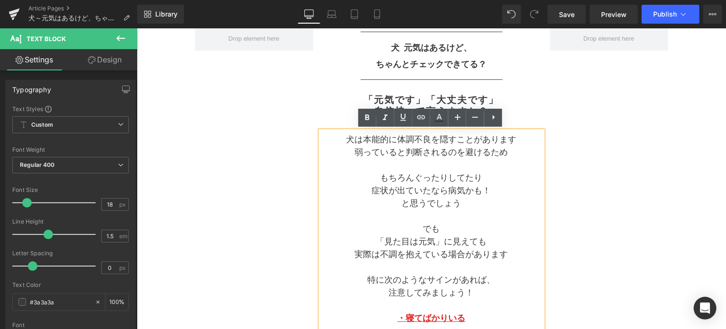
click at [497, 176] on p "もちろんぐったりしてたり" at bounding box center [431, 177] width 222 height 13
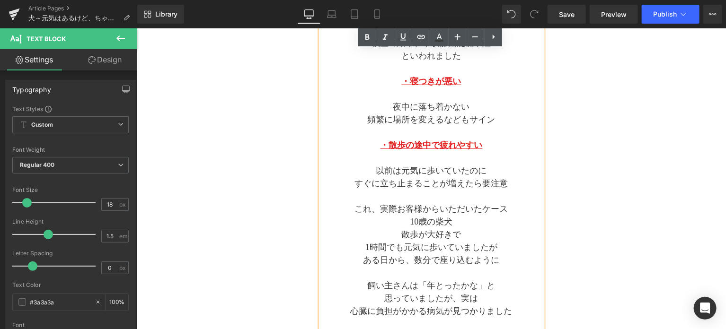
scroll to position [606, 0]
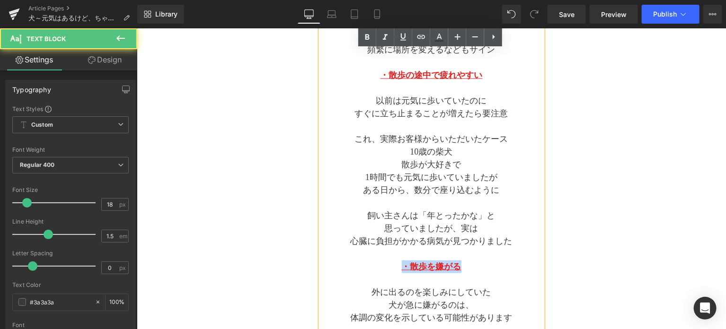
drag, startPoint x: 464, startPoint y: 267, endPoint x: 382, endPoint y: 264, distance: 81.9
click at [382, 264] on p "・散歩を嫌がる" at bounding box center [431, 266] width 222 height 13
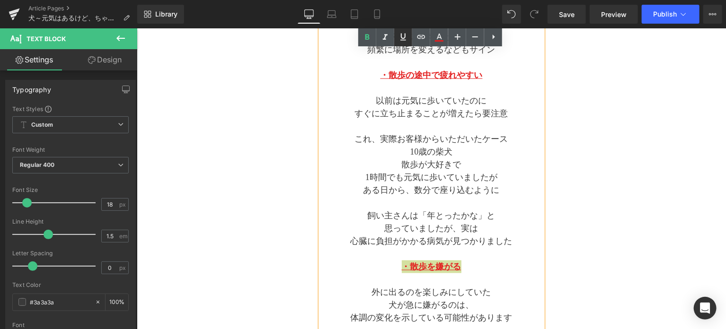
click at [402, 42] on icon at bounding box center [402, 36] width 11 height 11
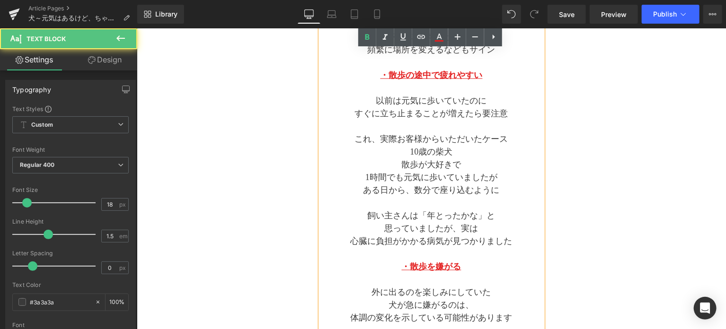
click at [504, 212] on p "飼い主さんは「年とったかな」と" at bounding box center [431, 215] width 222 height 13
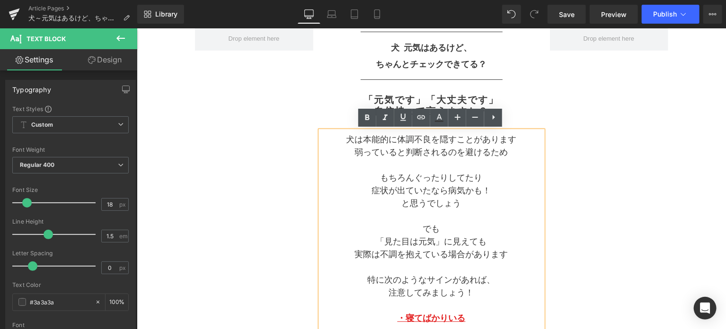
scroll to position [53, 0]
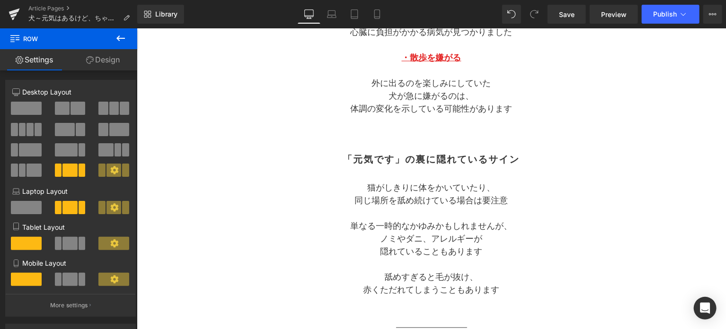
scroll to position [842, 0]
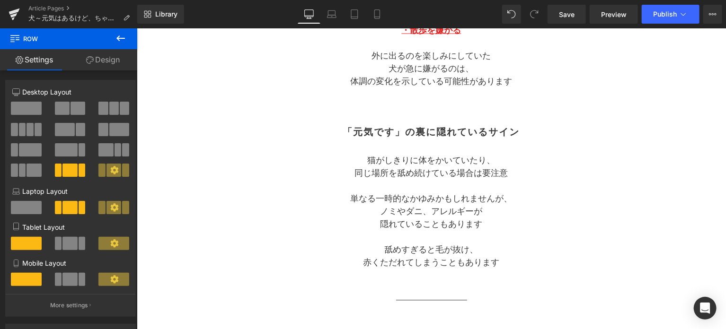
click at [378, 293] on div "Loading Product Data" at bounding box center [363, 292] width 68 height 10
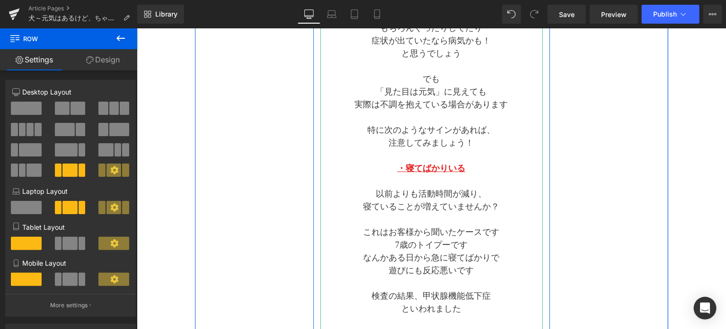
scroll to position [290, 0]
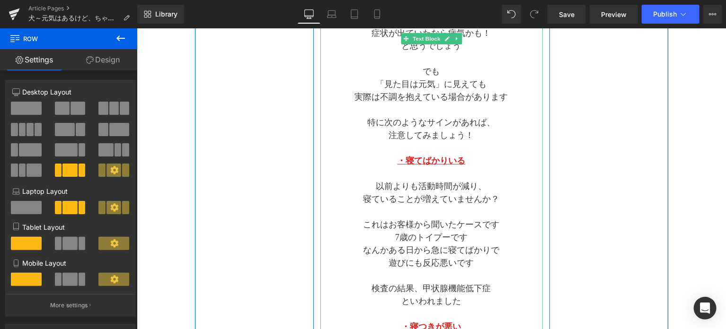
click at [324, 282] on p "検査の結果、甲状腺機能低下症" at bounding box center [431, 288] width 222 height 13
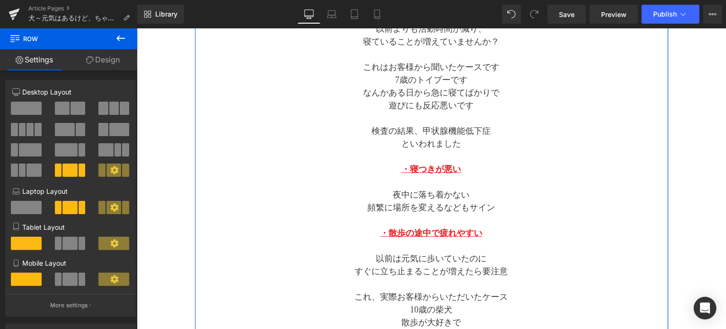
scroll to position [211, 0]
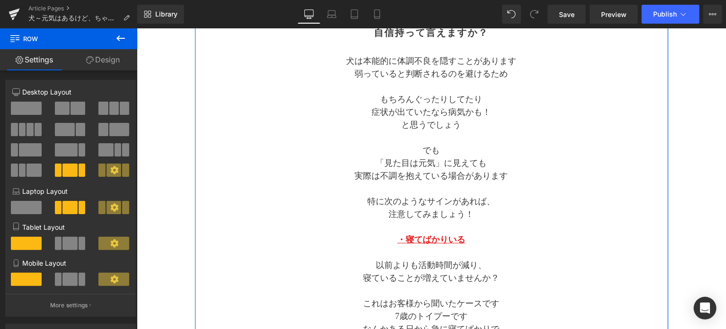
click at [458, 186] on p at bounding box center [431, 188] width 222 height 13
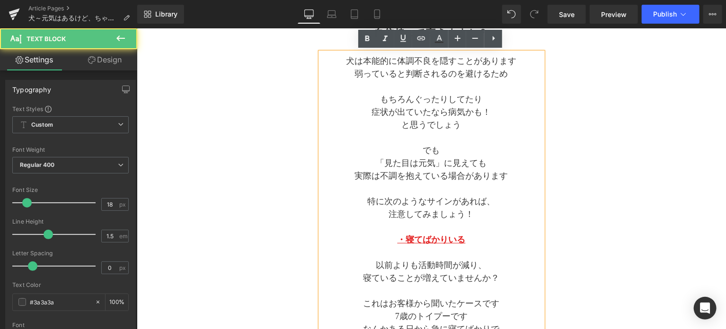
scroll to position [132, 0]
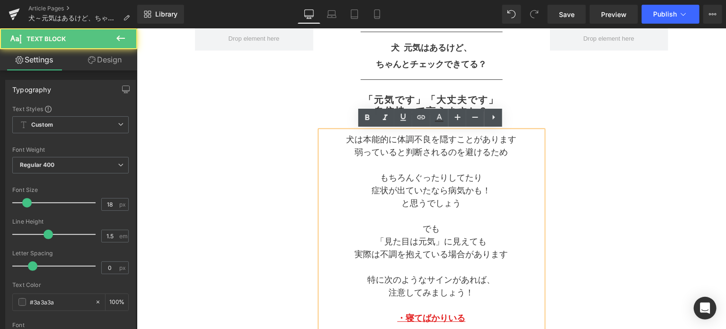
click at [490, 213] on p at bounding box center [431, 216] width 222 height 13
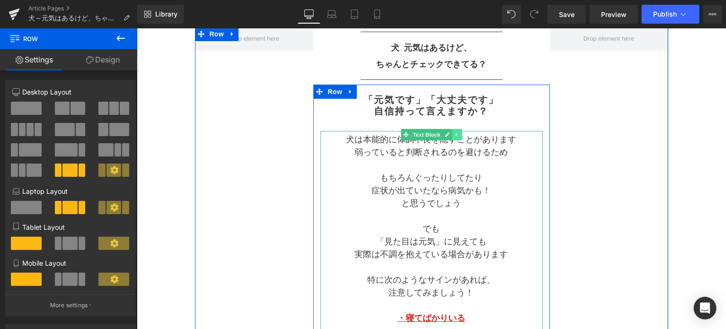
click at [456, 134] on icon at bounding box center [456, 135] width 5 height 6
click at [451, 136] on icon at bounding box center [451, 134] width 5 height 5
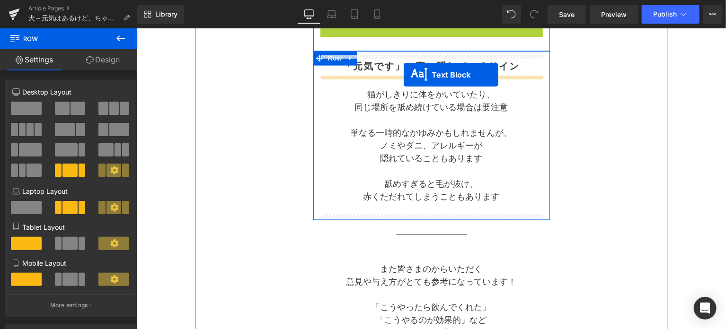
scroll to position [932, 0]
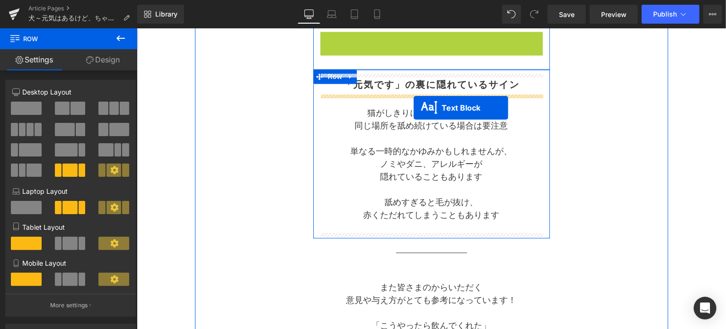
drag, startPoint x: 402, startPoint y: 150, endPoint x: 413, endPoint y: 107, distance: 43.5
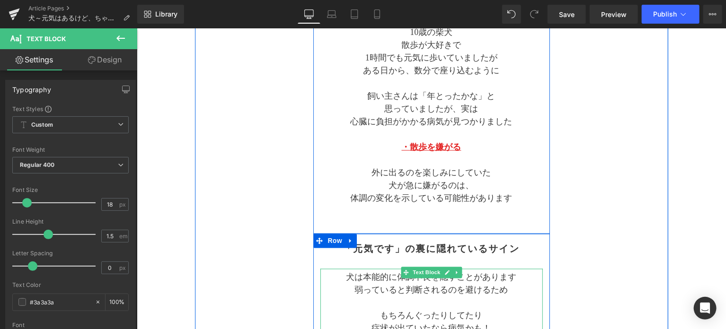
scroll to position [696, 0]
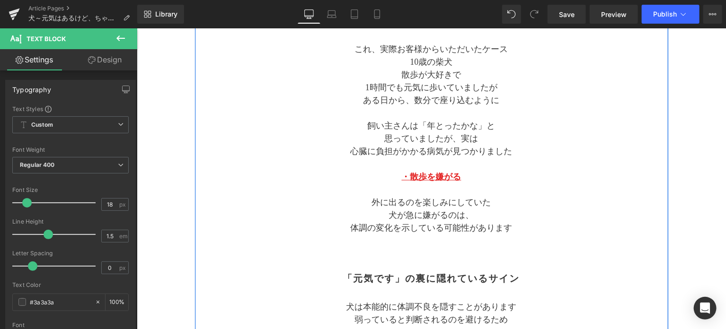
drag, startPoint x: 279, startPoint y: 291, endPoint x: 307, endPoint y: 289, distance: 27.5
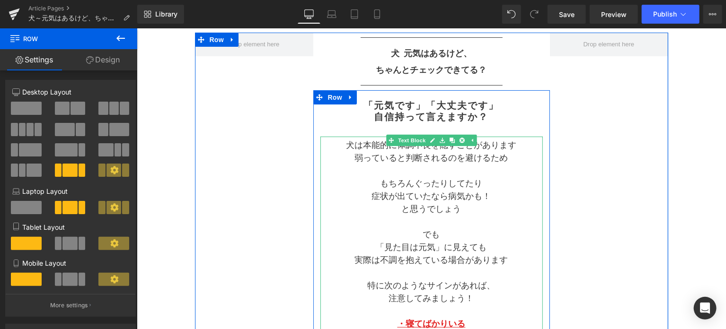
scroll to position [143, 0]
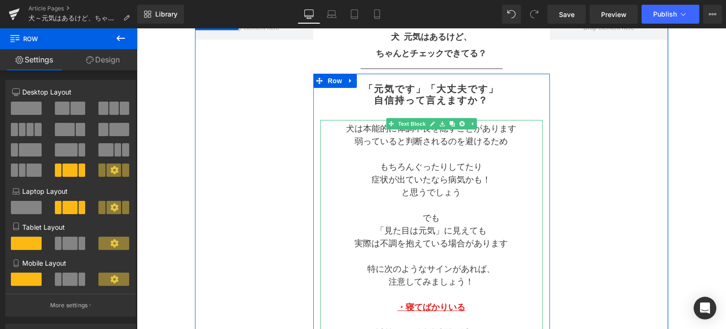
click at [425, 236] on p "「見た目は元気」に見えても" at bounding box center [431, 230] width 222 height 13
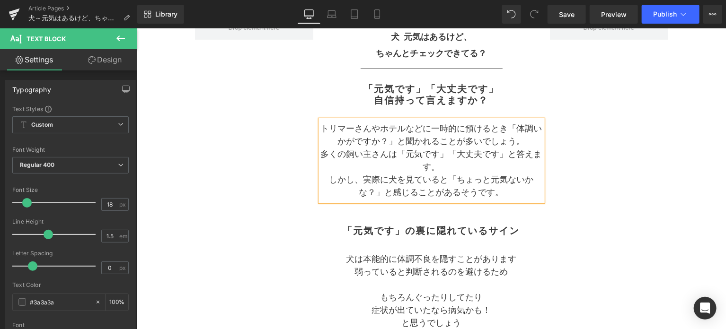
click at [417, 166] on p "多くの飼い主さんは「元気です」「大丈夫です」と答えます。" at bounding box center [431, 161] width 222 height 26
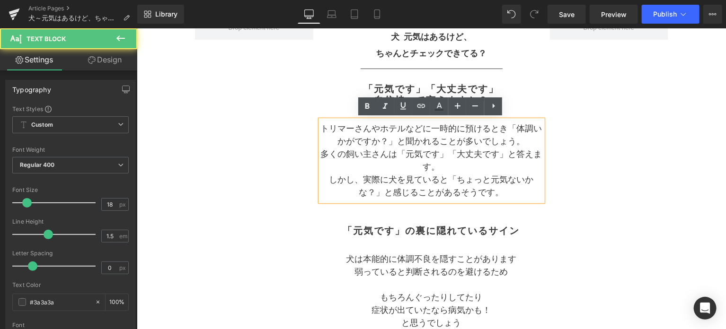
click at [429, 127] on p "トリマーさんやホテルなどに一時的に預けるとき「体調いかがですか？」と聞かれることが多いでしょう。" at bounding box center [431, 135] width 222 height 26
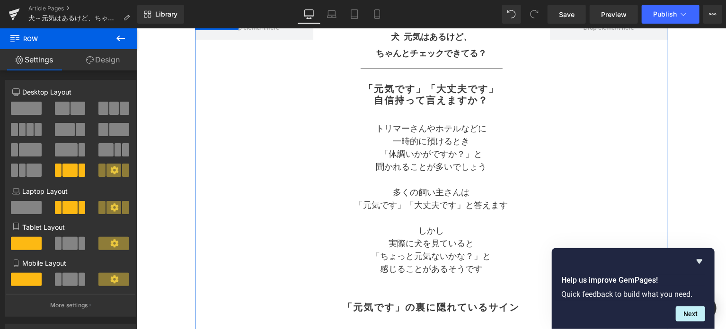
drag, startPoint x: 642, startPoint y: 197, endPoint x: 577, endPoint y: 183, distance: 66.5
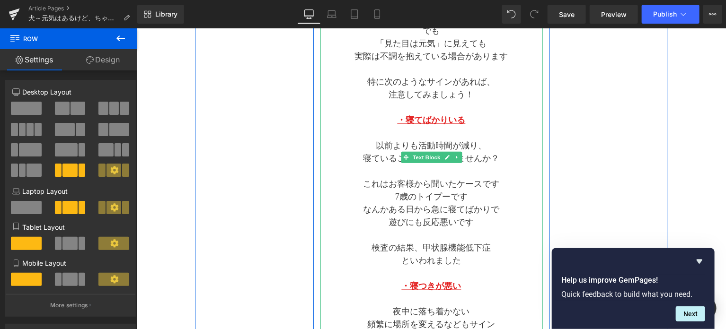
scroll to position [537, 0]
click at [471, 196] on p "7歳のトイプーです" at bounding box center [431, 197] width 222 height 13
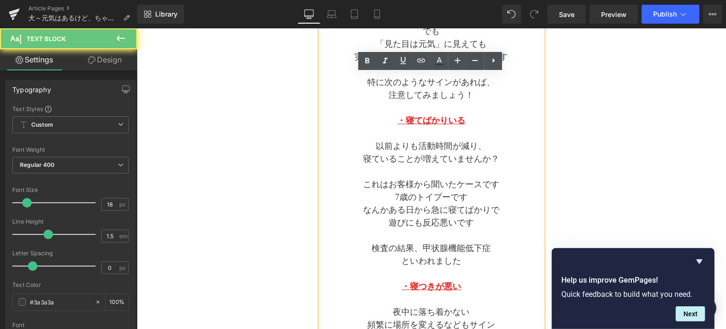
click at [471, 196] on p "7歳のトイプーです" at bounding box center [431, 197] width 222 height 13
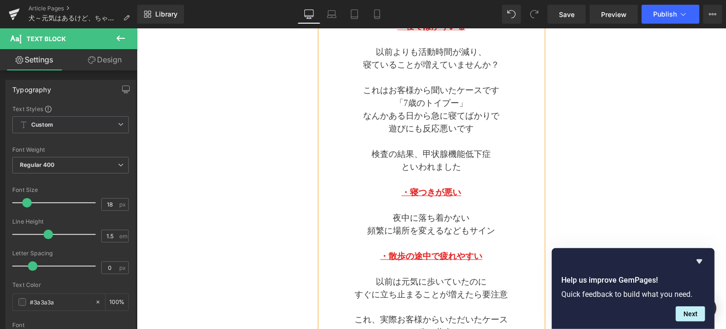
scroll to position [617, 0]
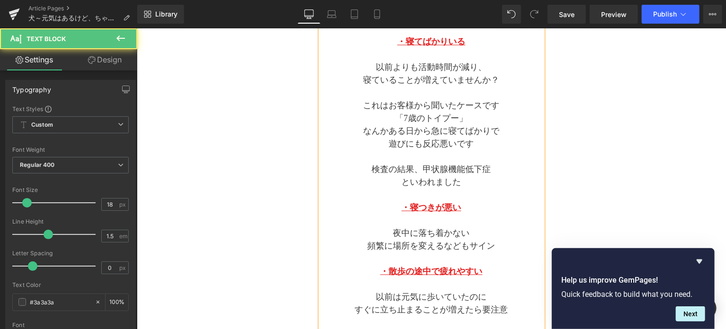
click at [483, 103] on p "これはお客様から聞いたケースです" at bounding box center [431, 105] width 222 height 13
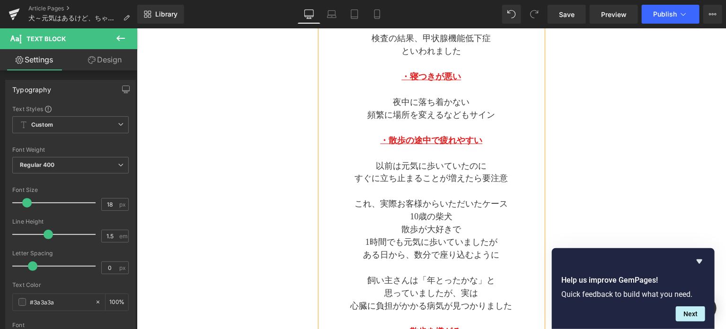
scroll to position [774, 0]
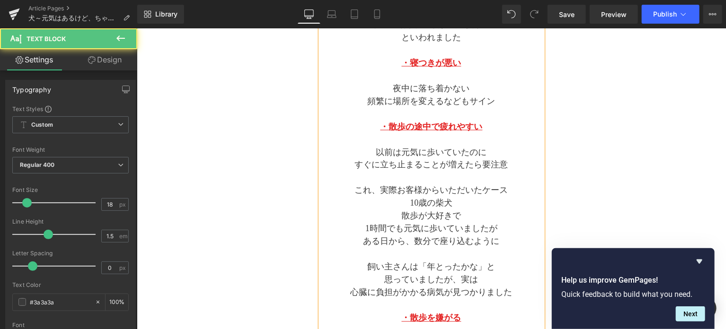
click at [510, 190] on p "これ、実際お客様からいただいたケース" at bounding box center [431, 190] width 222 height 13
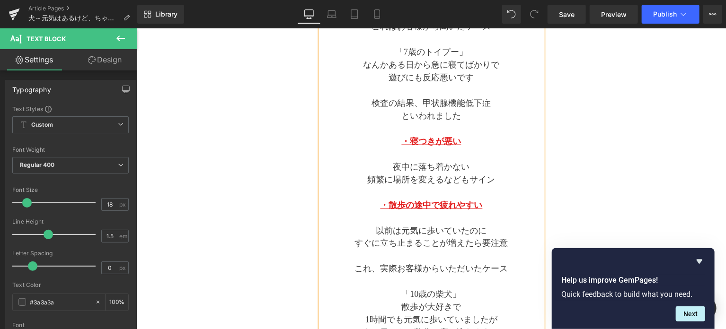
scroll to position [617, 0]
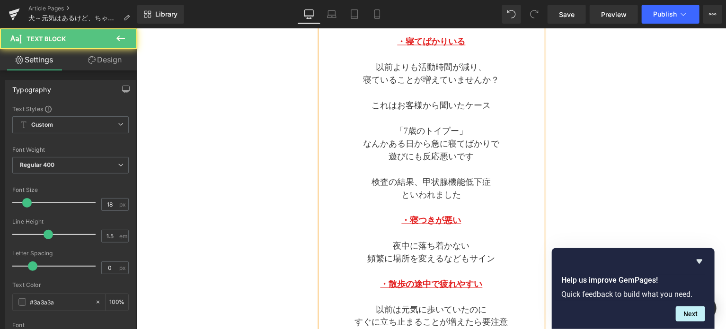
click at [401, 127] on p "「7歳のトイプー」" at bounding box center [431, 130] width 222 height 13
click at [457, 129] on p "「　7歳のトイプー」" at bounding box center [431, 130] width 222 height 13
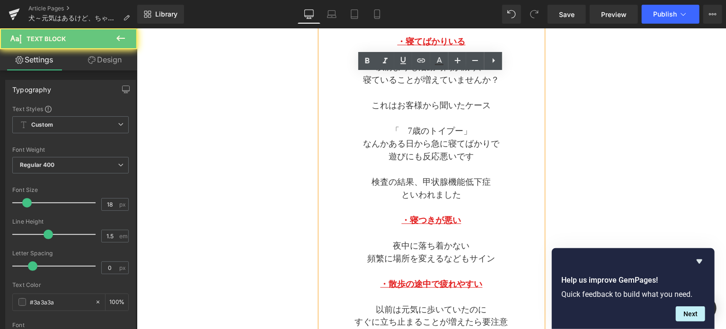
click at [459, 129] on p "「　7歳のトイプー」" at bounding box center [431, 130] width 222 height 13
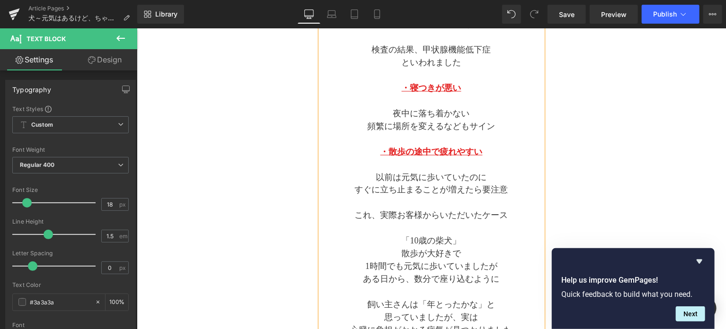
scroll to position [774, 0]
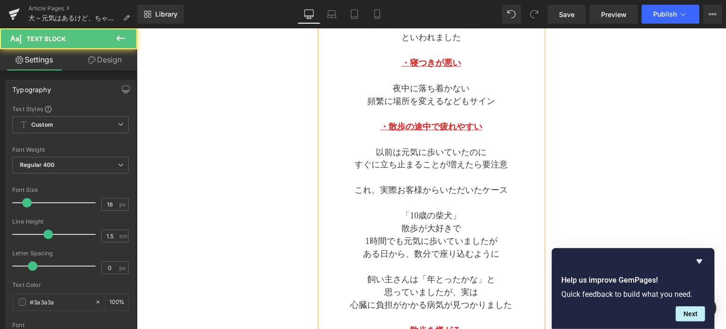
click at [409, 215] on p "「10歳の柴犬」" at bounding box center [431, 216] width 222 height 13
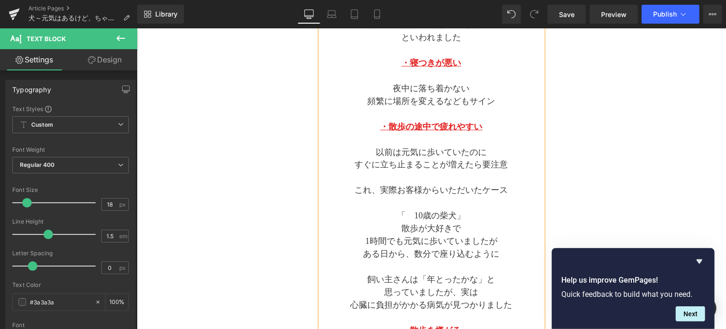
click at [455, 214] on p "「　10歳の柴犬」" at bounding box center [431, 216] width 222 height 13
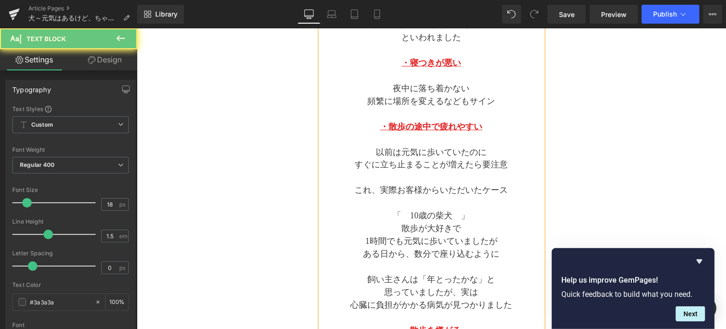
click at [490, 218] on p "「　10歳の柴犬　」" at bounding box center [431, 216] width 222 height 13
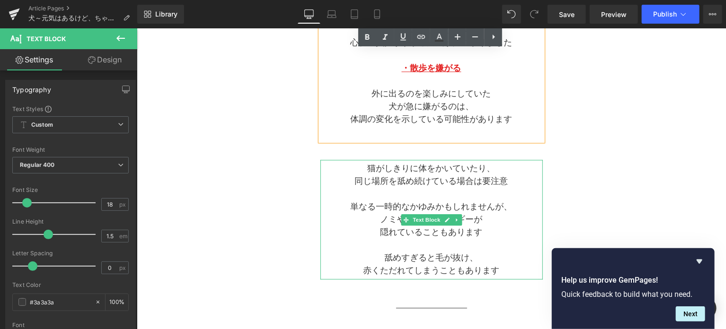
scroll to position [1011, 0]
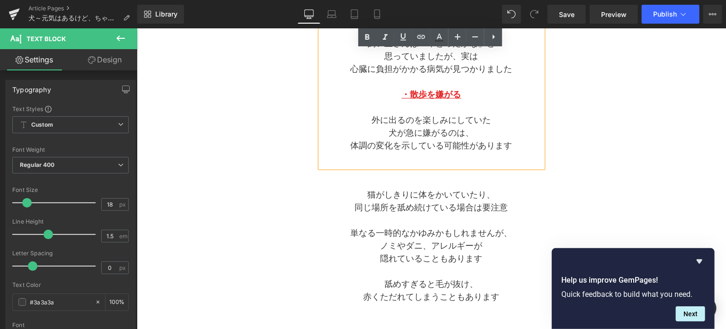
click at [336, 301] on p "赤くただれてしまうこともあります" at bounding box center [431, 297] width 222 height 13
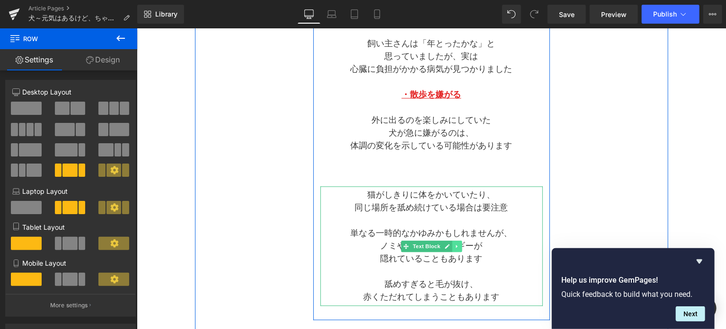
click at [456, 243] on icon at bounding box center [456, 246] width 5 height 6
click at [460, 245] on icon at bounding box center [460, 246] width 5 height 6
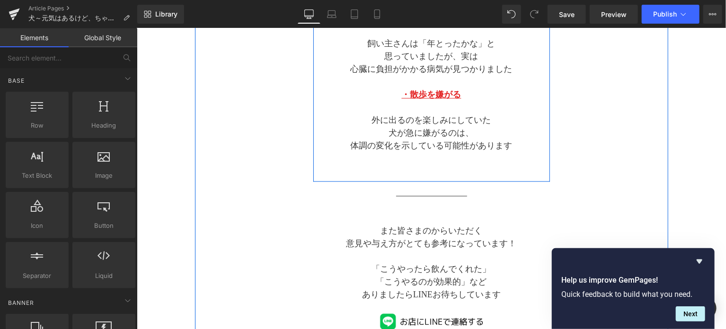
click at [432, 161] on p at bounding box center [431, 158] width 222 height 13
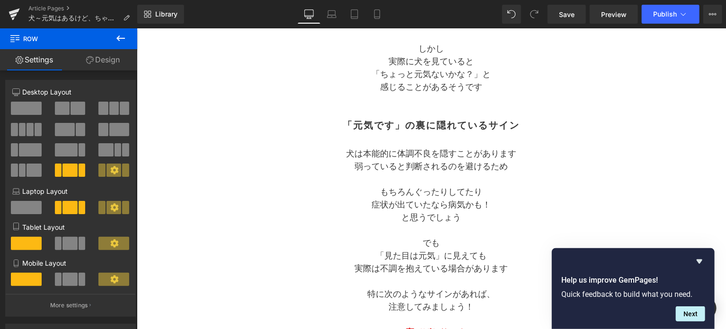
scroll to position [301, 0]
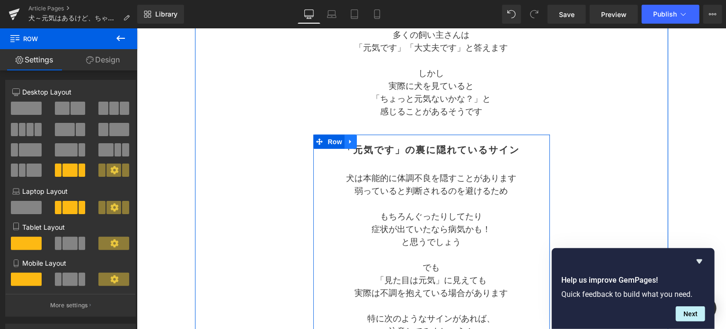
click at [352, 142] on icon at bounding box center [350, 141] width 7 height 7
click at [362, 142] on icon at bounding box center [362, 141] width 7 height 7
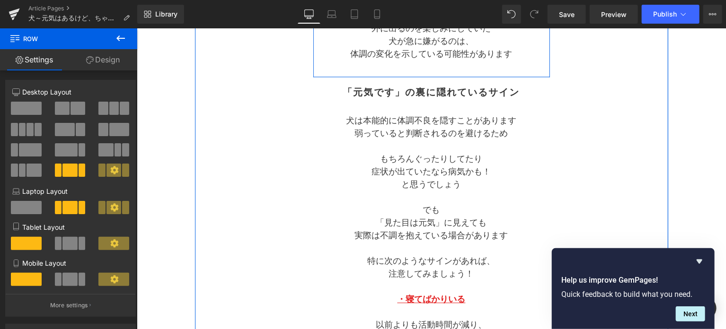
scroll to position [1113, 0]
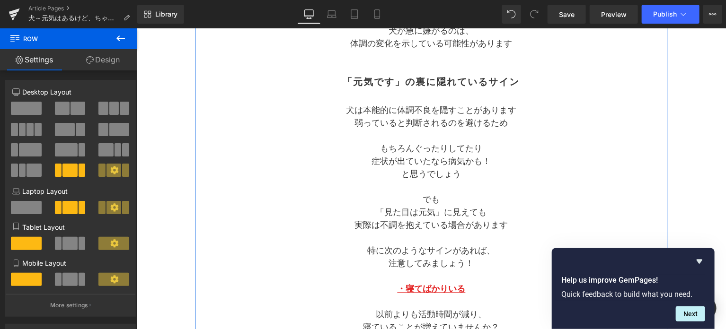
click at [228, 312] on div "Separator 犬 元気はあるけど、 ちゃんとチェックできてる？ Text Block Separator 「元気です」「大丈夫です」 自信持って言えます…" at bounding box center [430, 10] width 473 height 1929
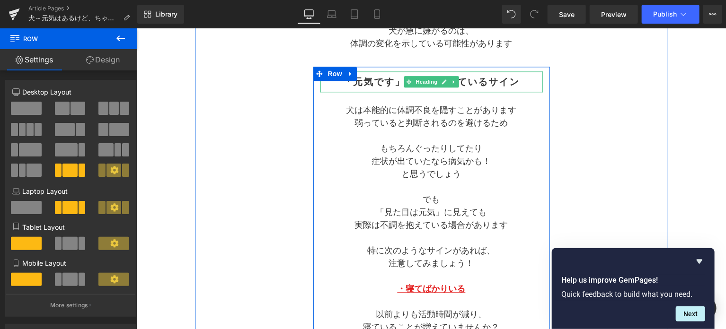
click at [377, 81] on h2 "「元気です」の裏に隠れているサイン" at bounding box center [431, 81] width 222 height 11
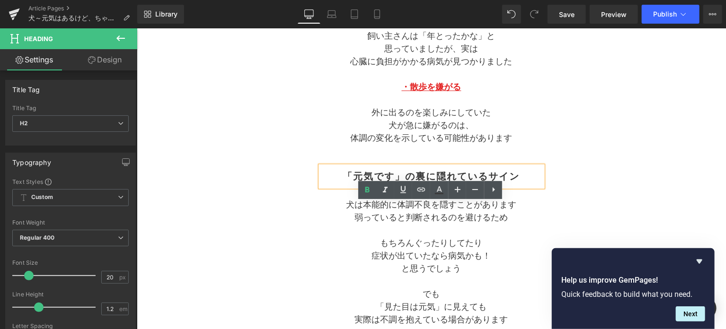
scroll to position [1034, 0]
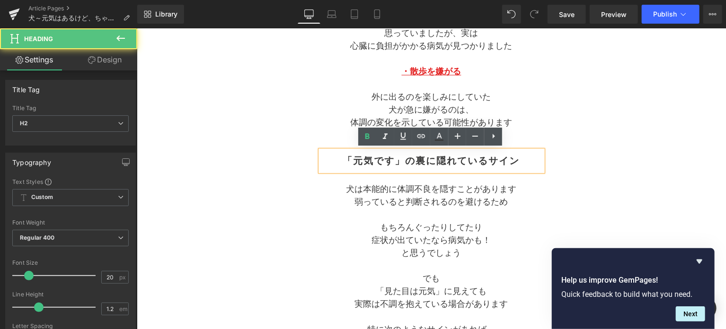
click at [349, 166] on div "「元気です」の裏に隠れているサイン" at bounding box center [431, 160] width 222 height 21
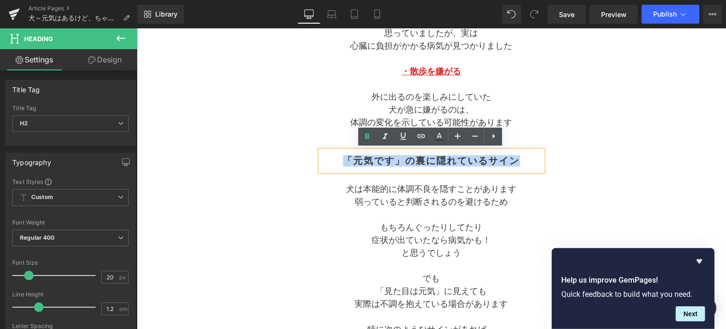
drag, startPoint x: 344, startPoint y: 161, endPoint x: 522, endPoint y: 161, distance: 178.4
click at [522, 161] on h2 "「元気です」の裏に隠れているサイン" at bounding box center [431, 160] width 222 height 11
paste div
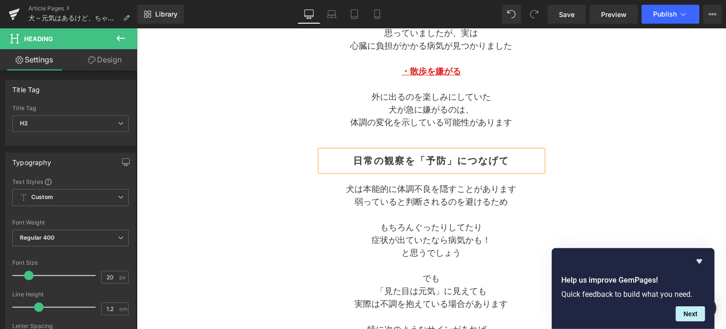
drag, startPoint x: 254, startPoint y: 292, endPoint x: 258, endPoint y: 290, distance: 4.9
click at [254, 292] on div "Separator 犬 元気はあるけど、 ちゃんとチェックできてる？ Text Block Separator 「元気です」「大丈夫です」 自信持って言えます…" at bounding box center [430, 89] width 473 height 1929
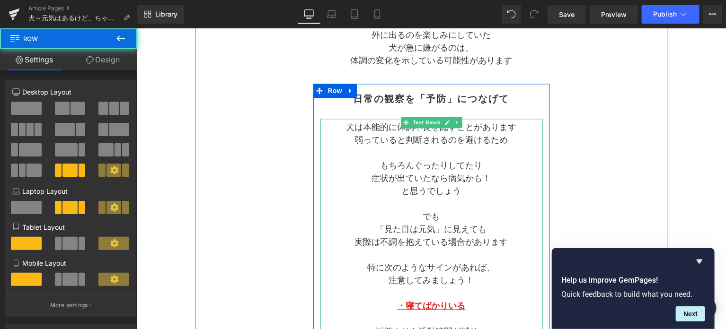
scroll to position [1113, 0]
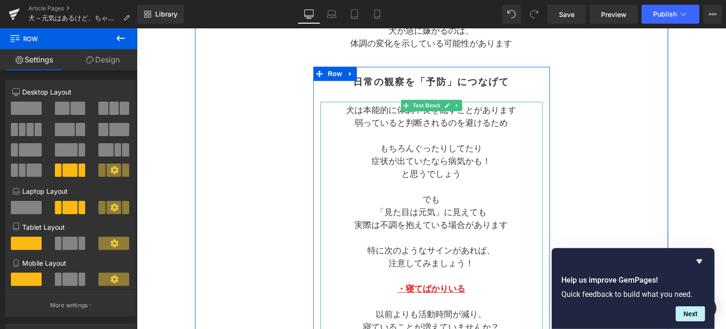
click at [351, 112] on p "犬は本能的に体調不良を隠すことがあります" at bounding box center [431, 110] width 222 height 13
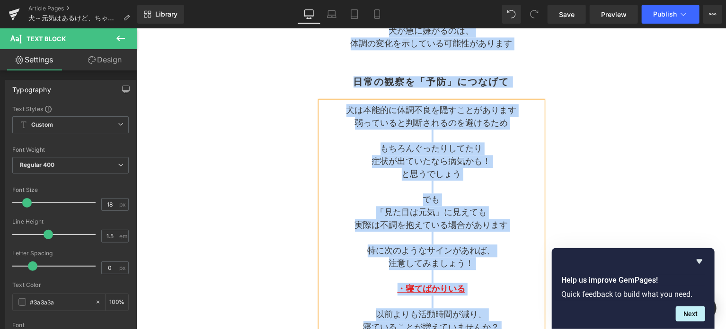
click at [350, 112] on p "犬は本能的に体調不良を隠すことがあります" at bounding box center [431, 110] width 222 height 13
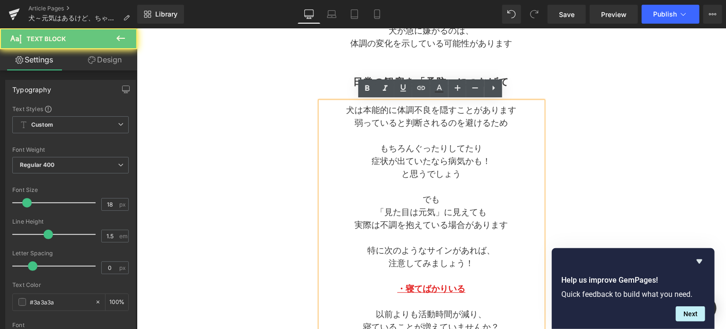
click at [389, 131] on p at bounding box center [431, 135] width 222 height 13
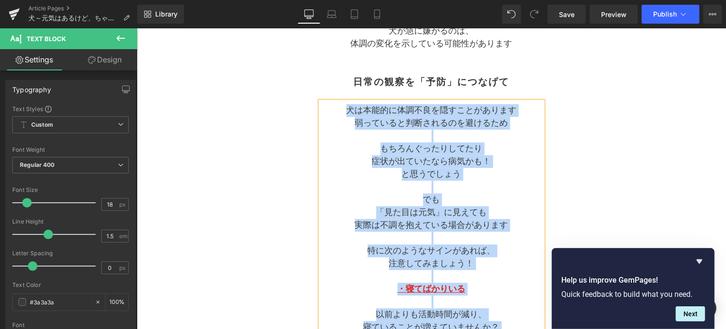
paste div
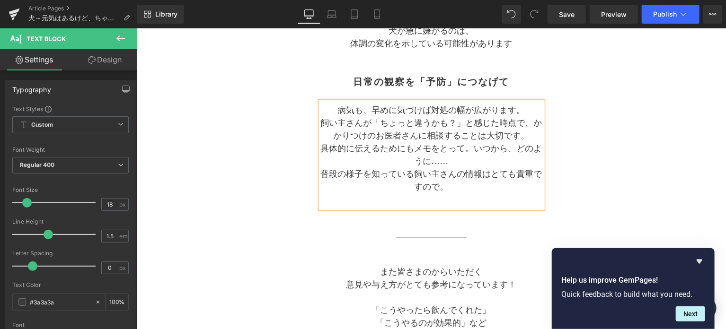
click at [371, 108] on p "病気も、早めに気づけば対処の幅が広がります。" at bounding box center [431, 110] width 222 height 13
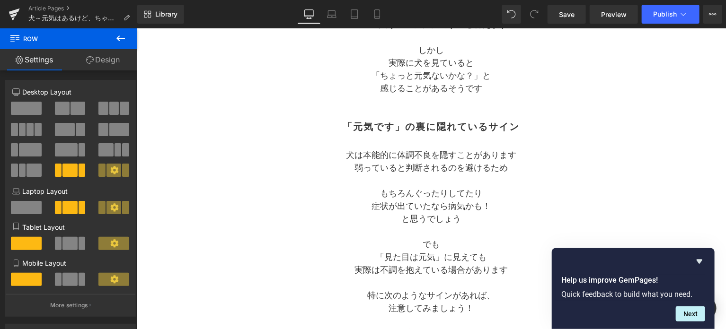
scroll to position [167, 0]
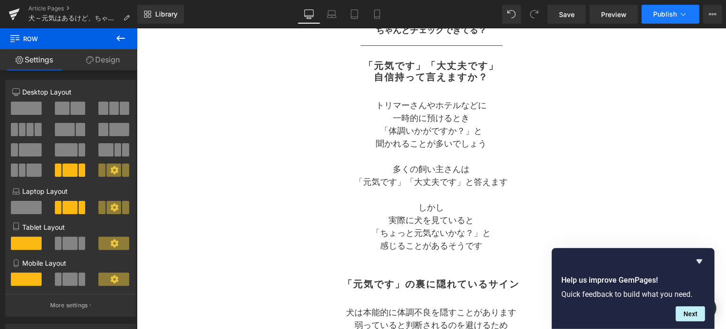
click at [681, 15] on icon at bounding box center [682, 13] width 9 height 9
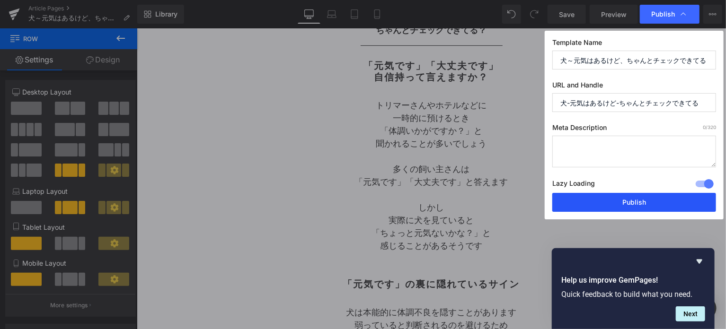
click at [652, 203] on button "Publish" at bounding box center [634, 202] width 164 height 19
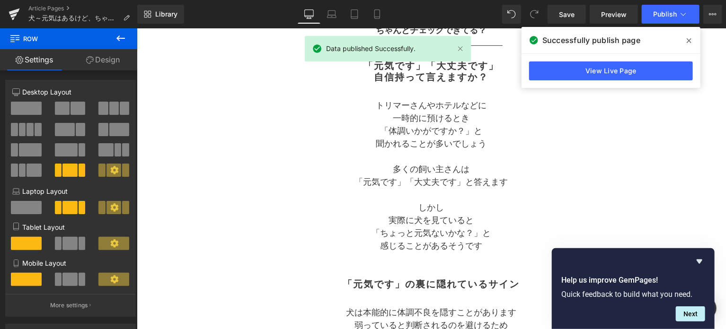
click at [687, 43] on icon at bounding box center [689, 41] width 5 height 8
